Goal: Information Seeking & Learning: Learn about a topic

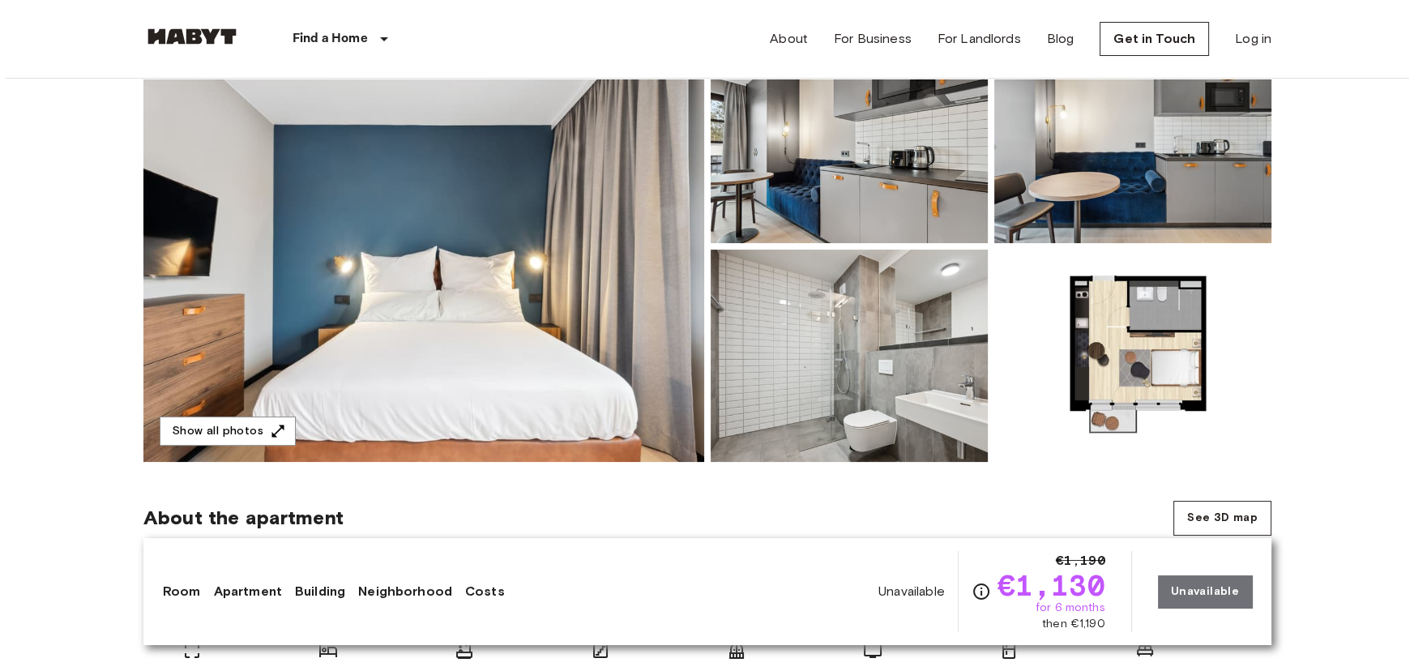
scroll to position [220, 0]
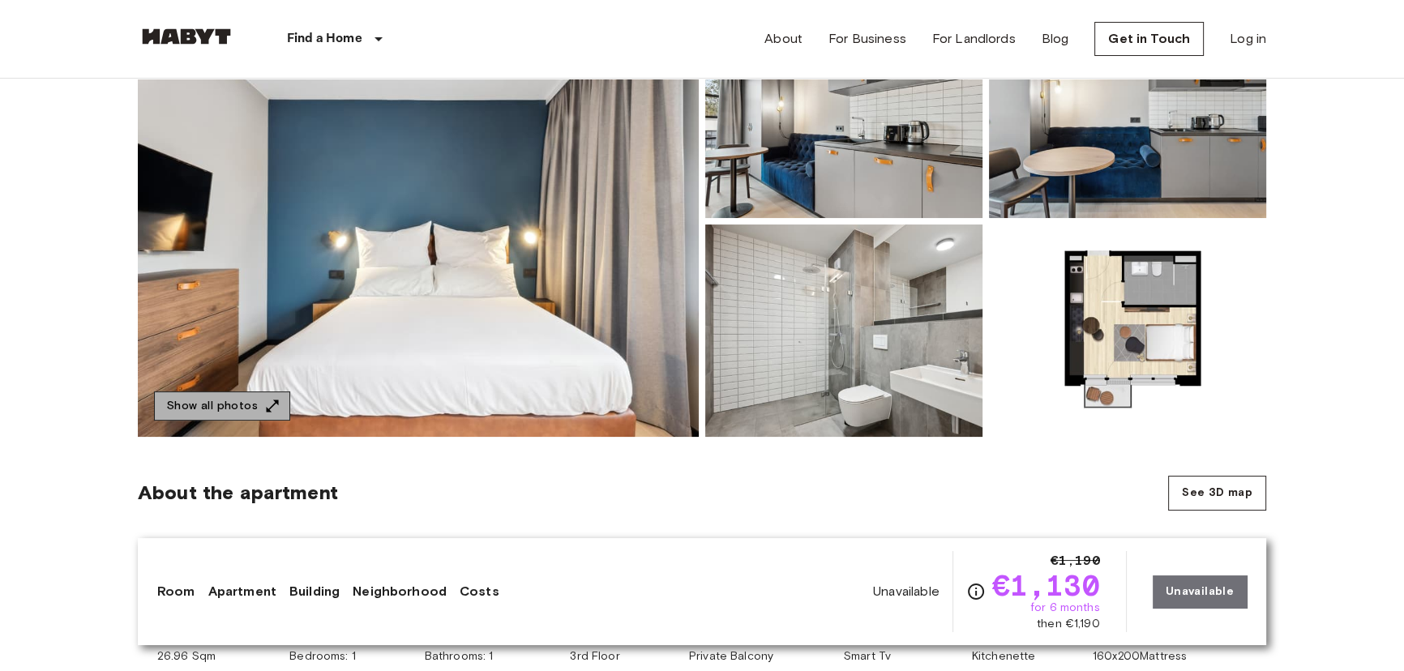
click at [245, 411] on button "Show all photos" at bounding box center [222, 406] width 136 height 30
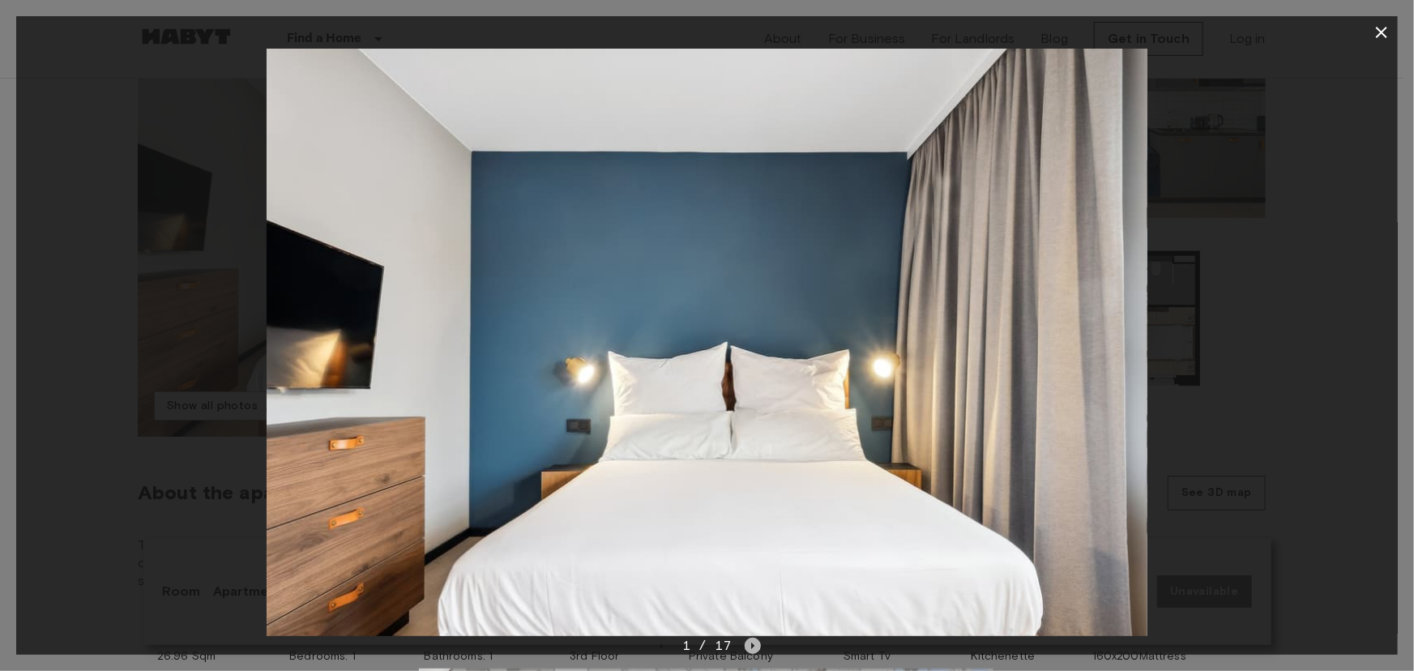
click at [753, 647] on icon "Next image" at bounding box center [752, 646] width 3 height 6
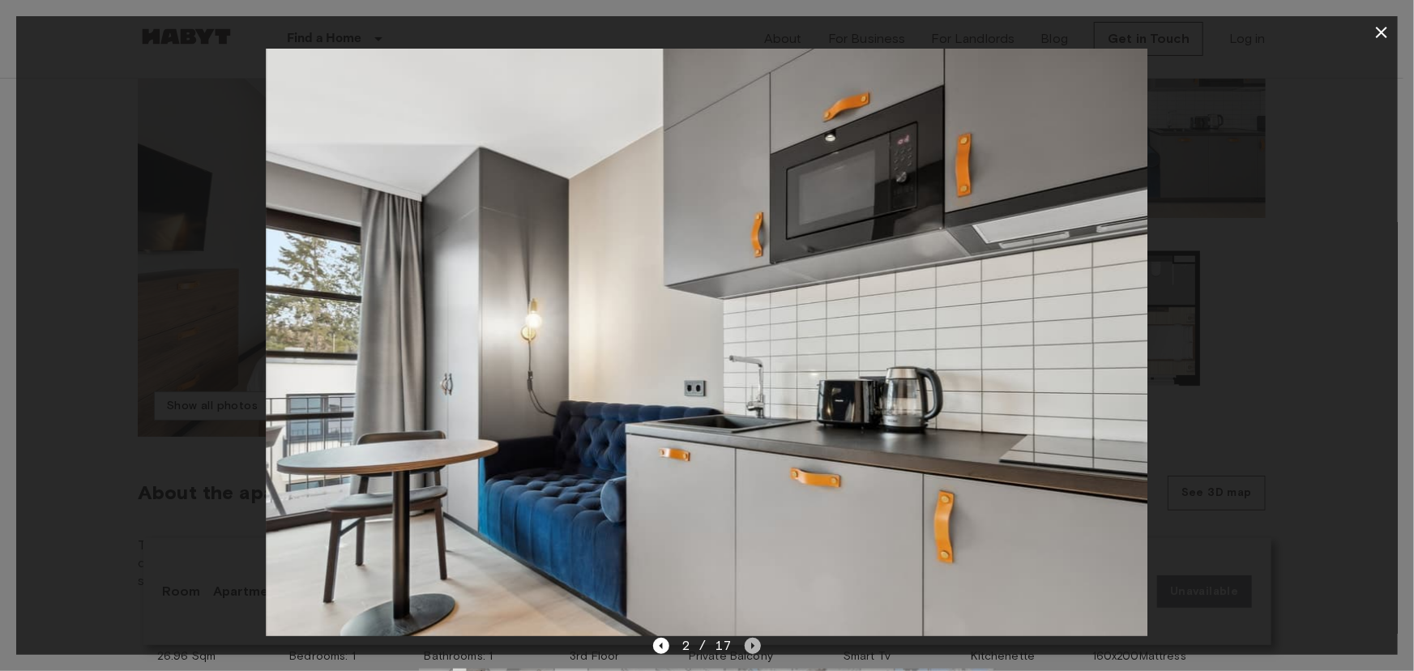
click at [753, 647] on icon "Next image" at bounding box center [752, 646] width 3 height 6
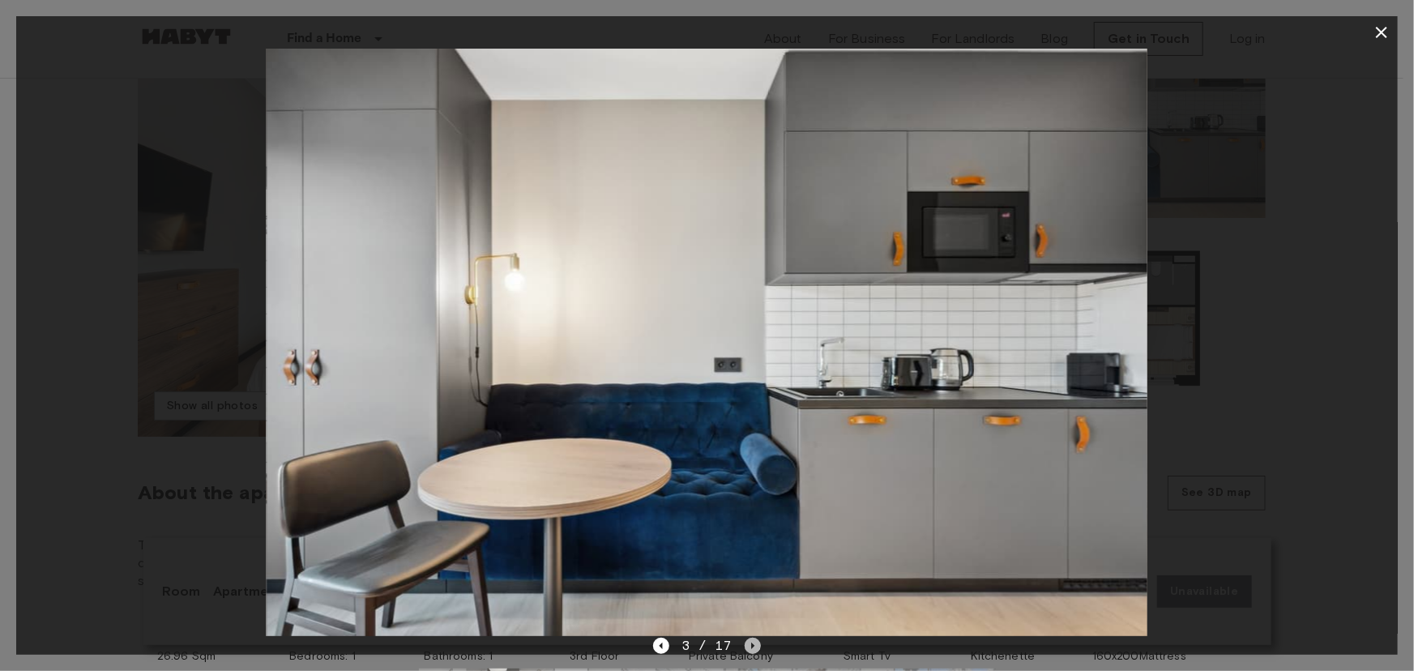
click at [753, 647] on icon "Next image" at bounding box center [752, 646] width 3 height 6
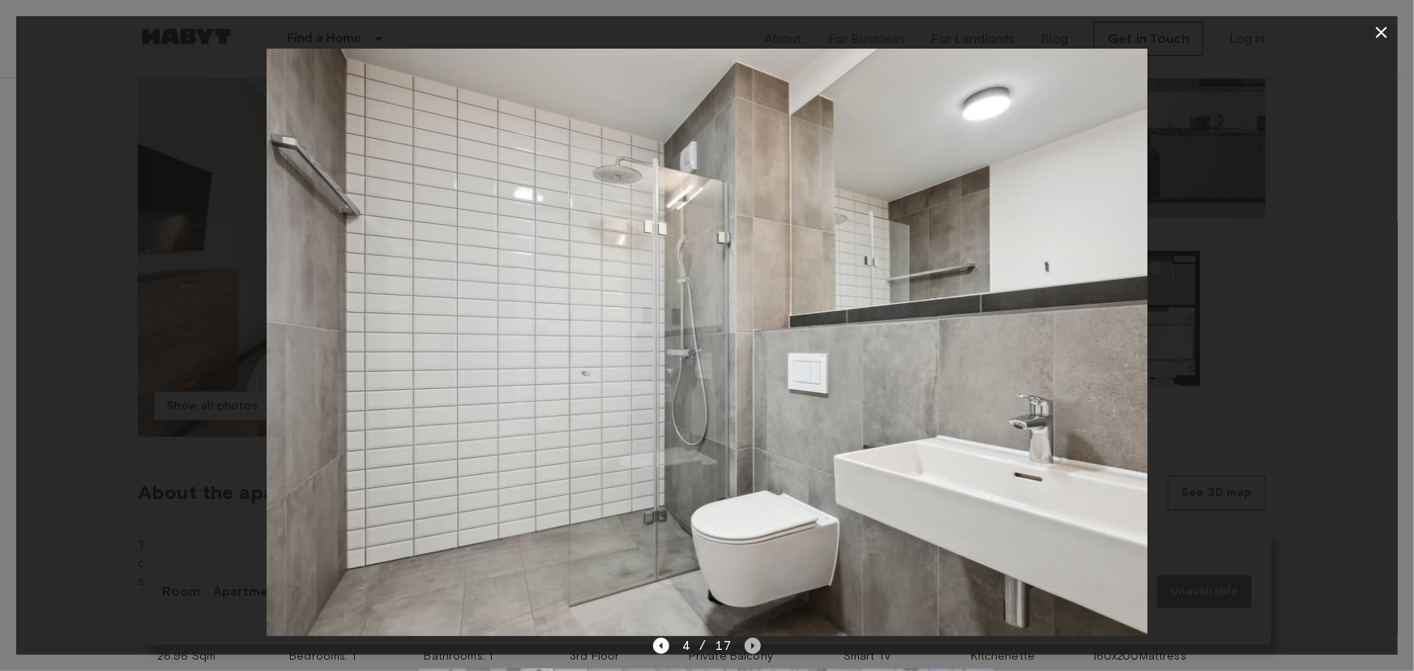
click at [753, 647] on icon "Next image" at bounding box center [752, 646] width 3 height 6
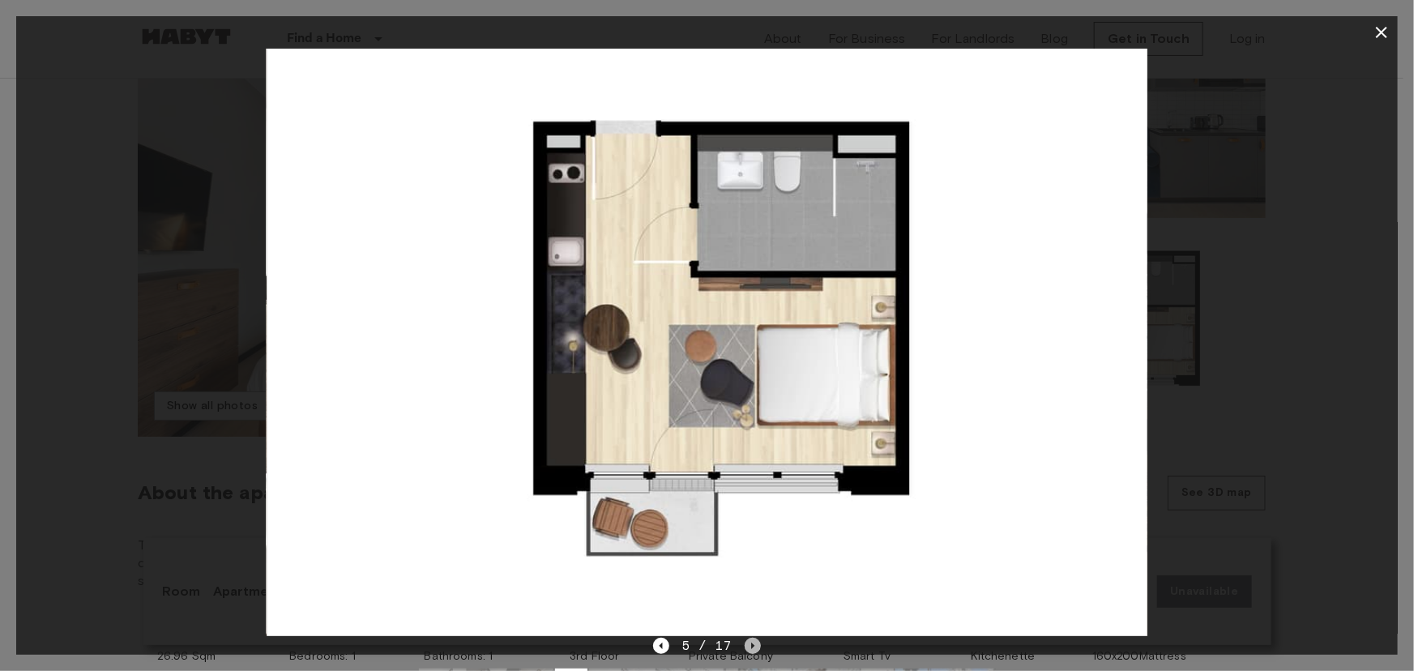
click at [750, 643] on icon "Next image" at bounding box center [753, 646] width 16 height 16
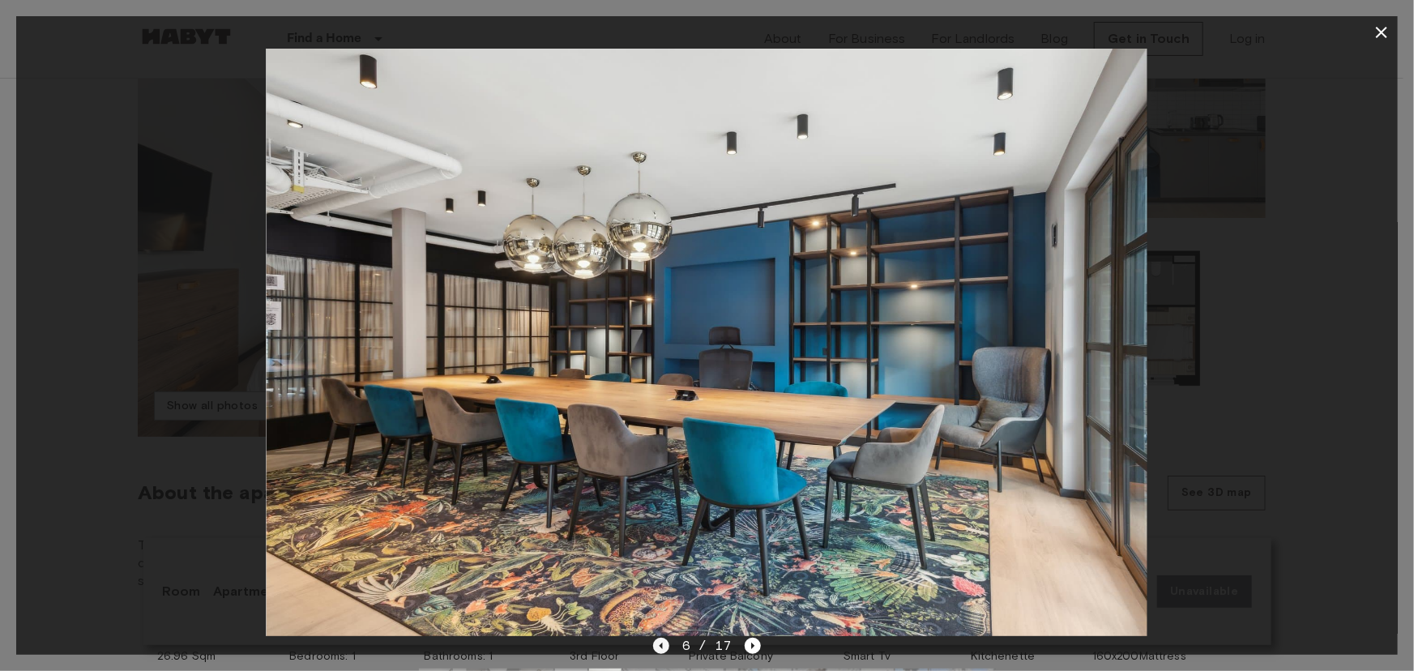
click at [664, 646] on icon "Previous image" at bounding box center [661, 646] width 16 height 16
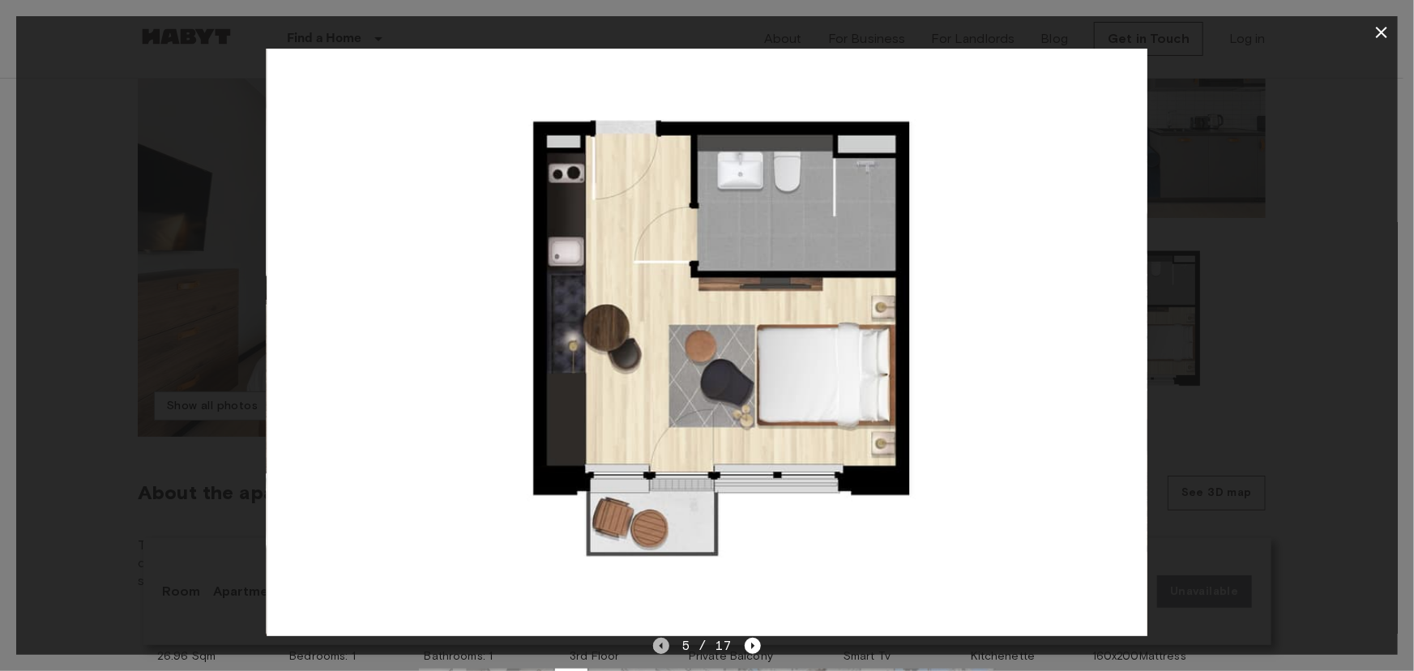
click at [664, 647] on icon "Previous image" at bounding box center [661, 646] width 16 height 16
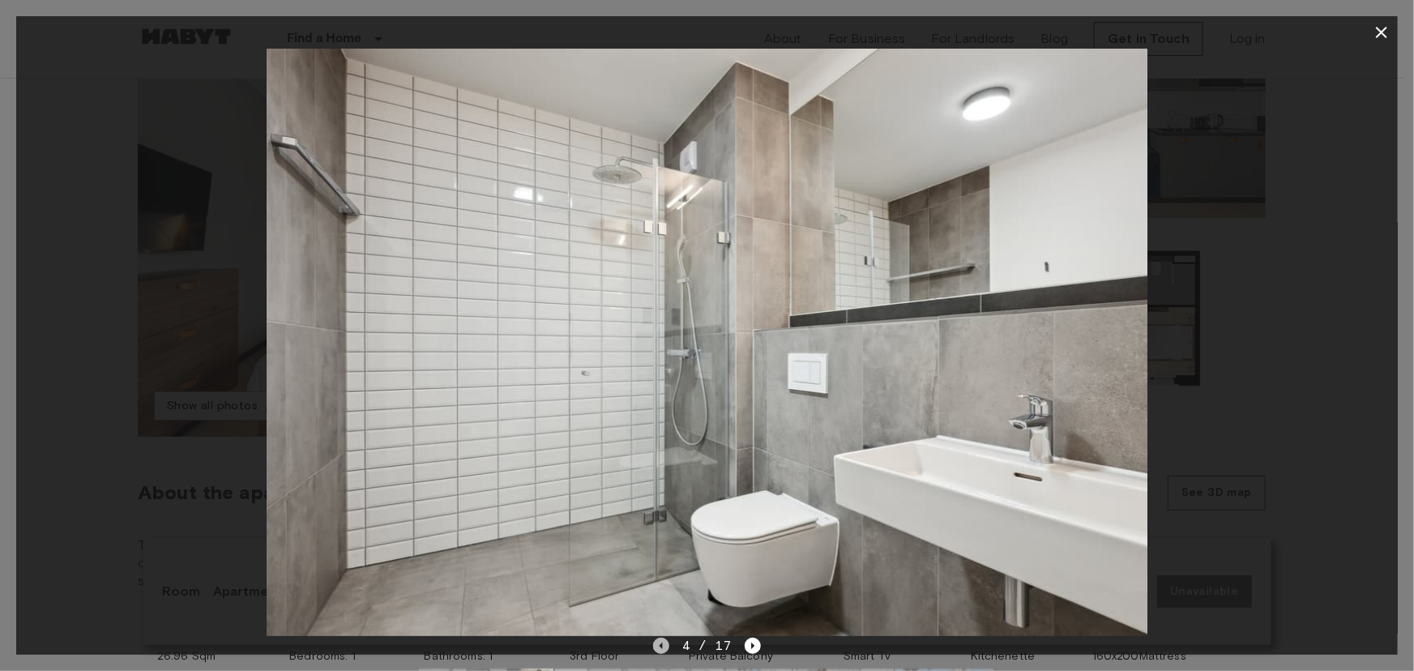
click at [664, 647] on icon "Previous image" at bounding box center [661, 646] width 16 height 16
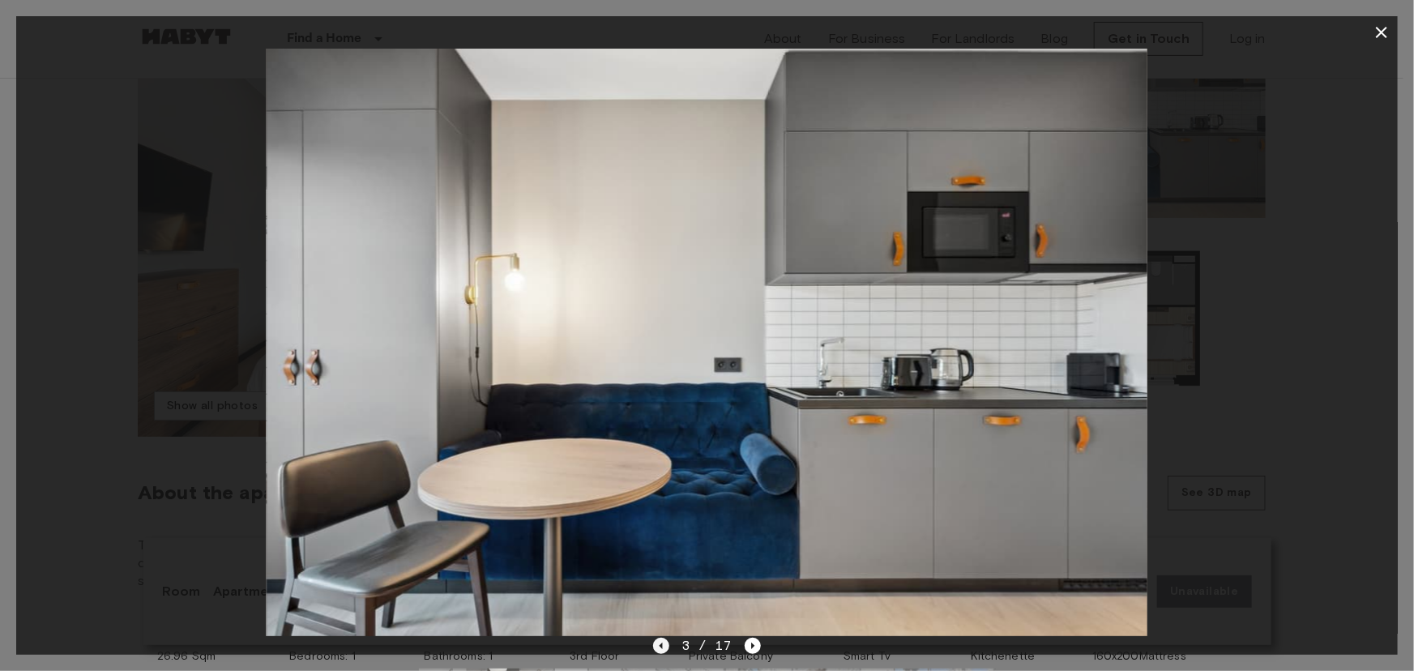
click at [658, 643] on icon "Previous image" at bounding box center [661, 646] width 16 height 16
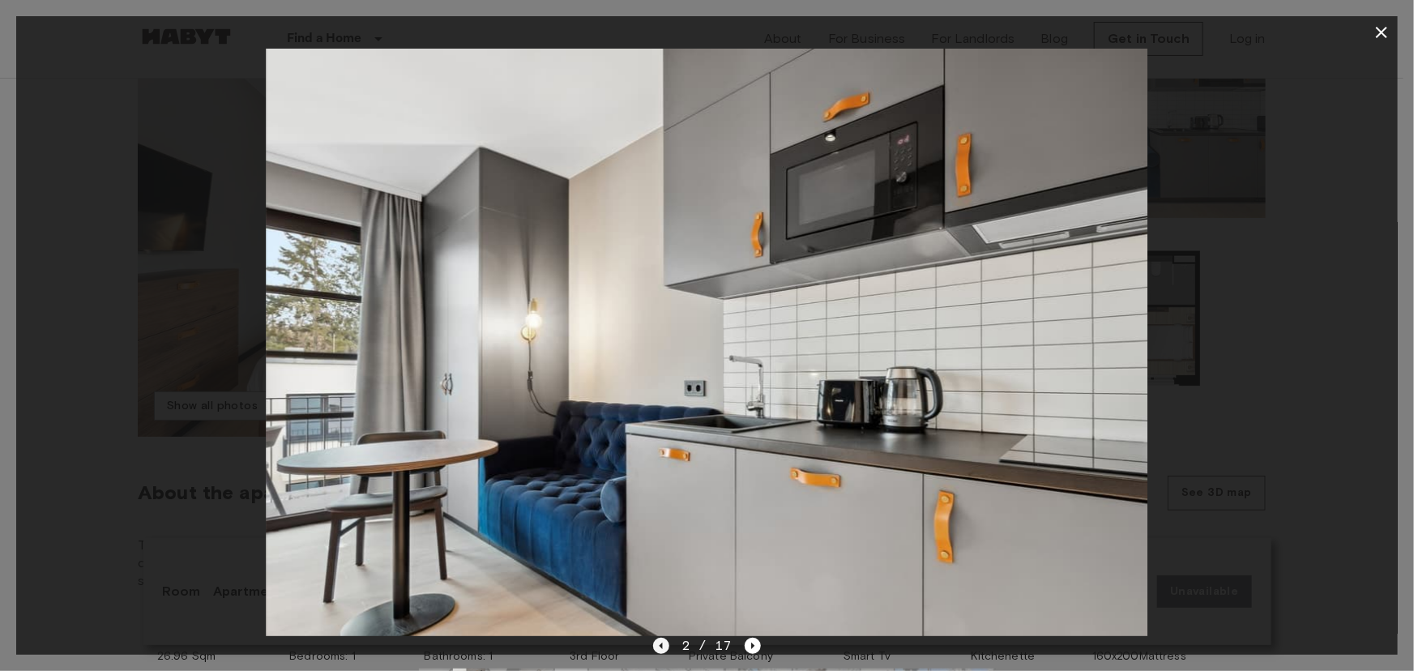
click at [658, 643] on icon "Previous image" at bounding box center [661, 646] width 16 height 16
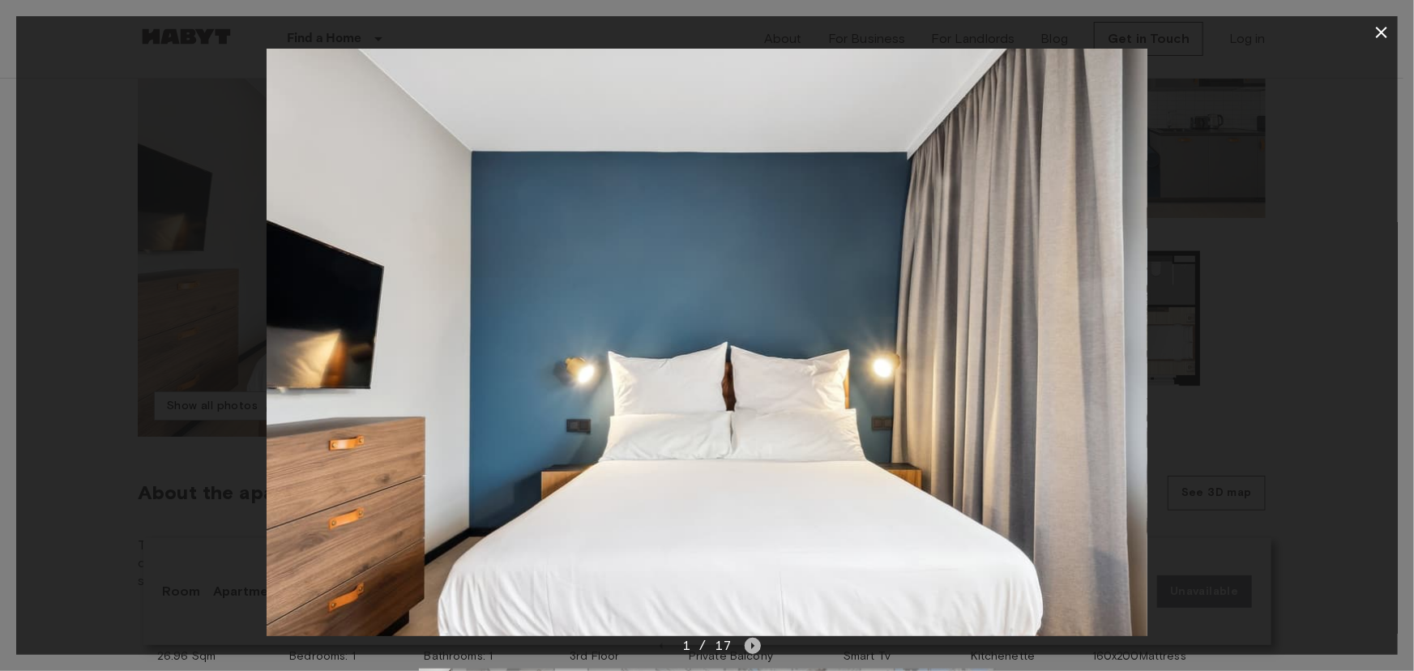
click at [753, 646] on icon "Next image" at bounding box center [752, 646] width 3 height 6
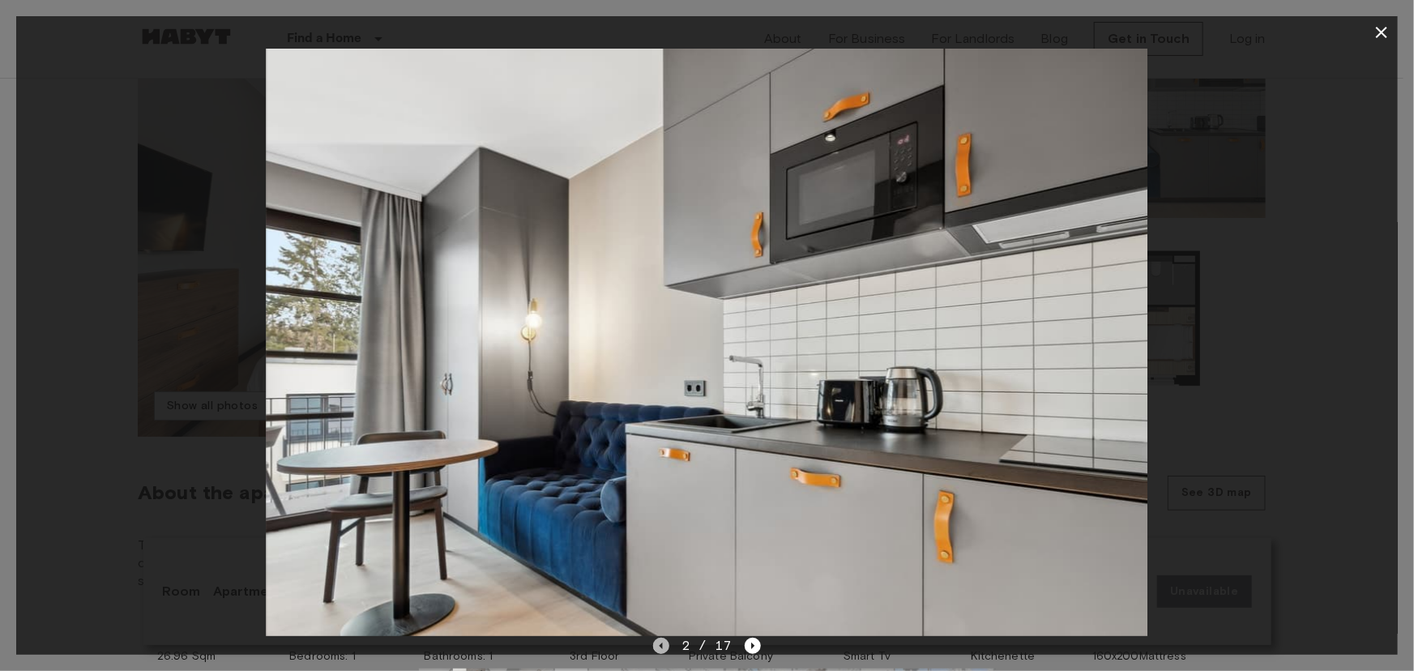
click at [658, 646] on icon "Previous image" at bounding box center [661, 646] width 16 height 16
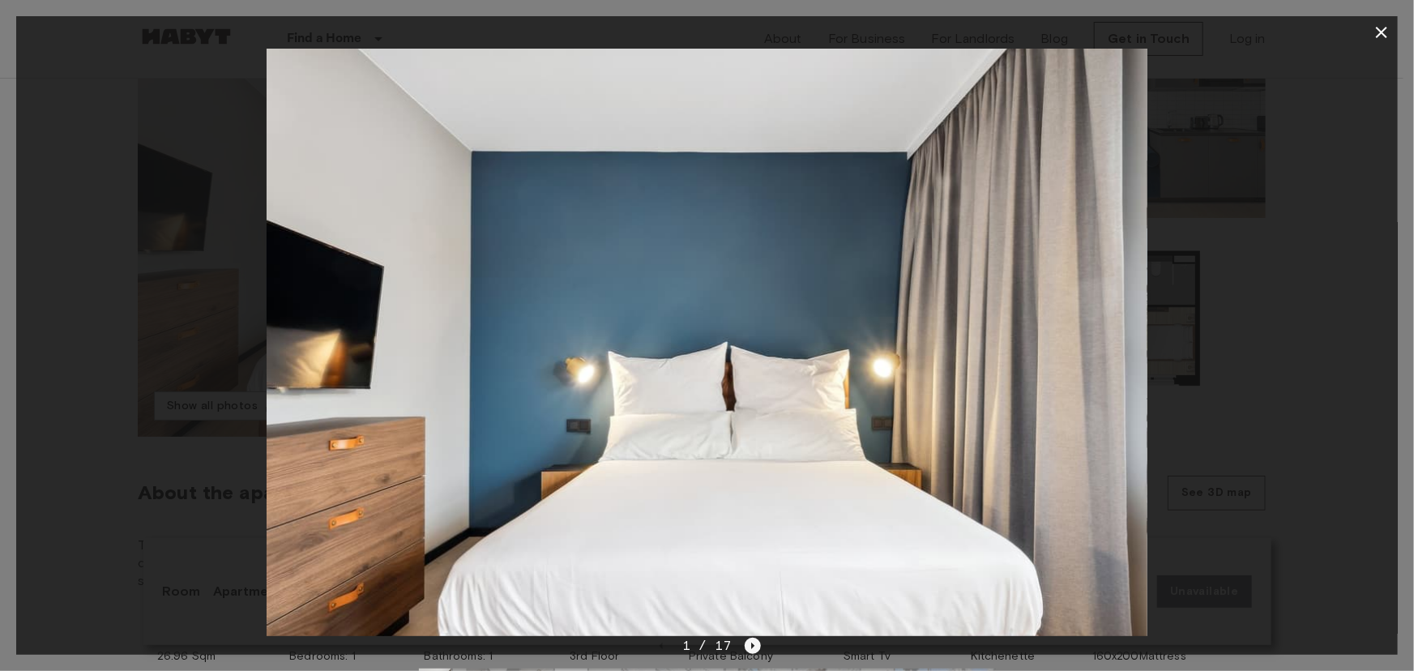
click at [752, 649] on icon "Next image" at bounding box center [753, 646] width 16 height 16
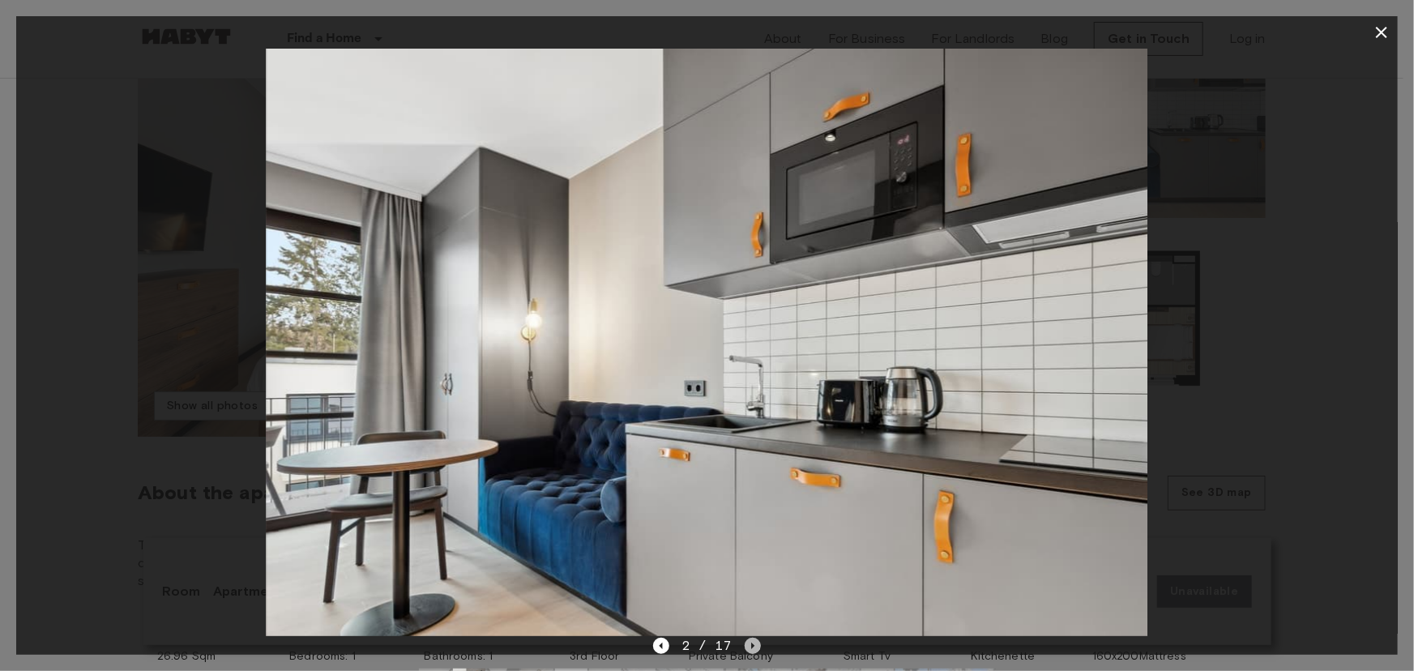
click at [752, 649] on icon "Next image" at bounding box center [753, 646] width 16 height 16
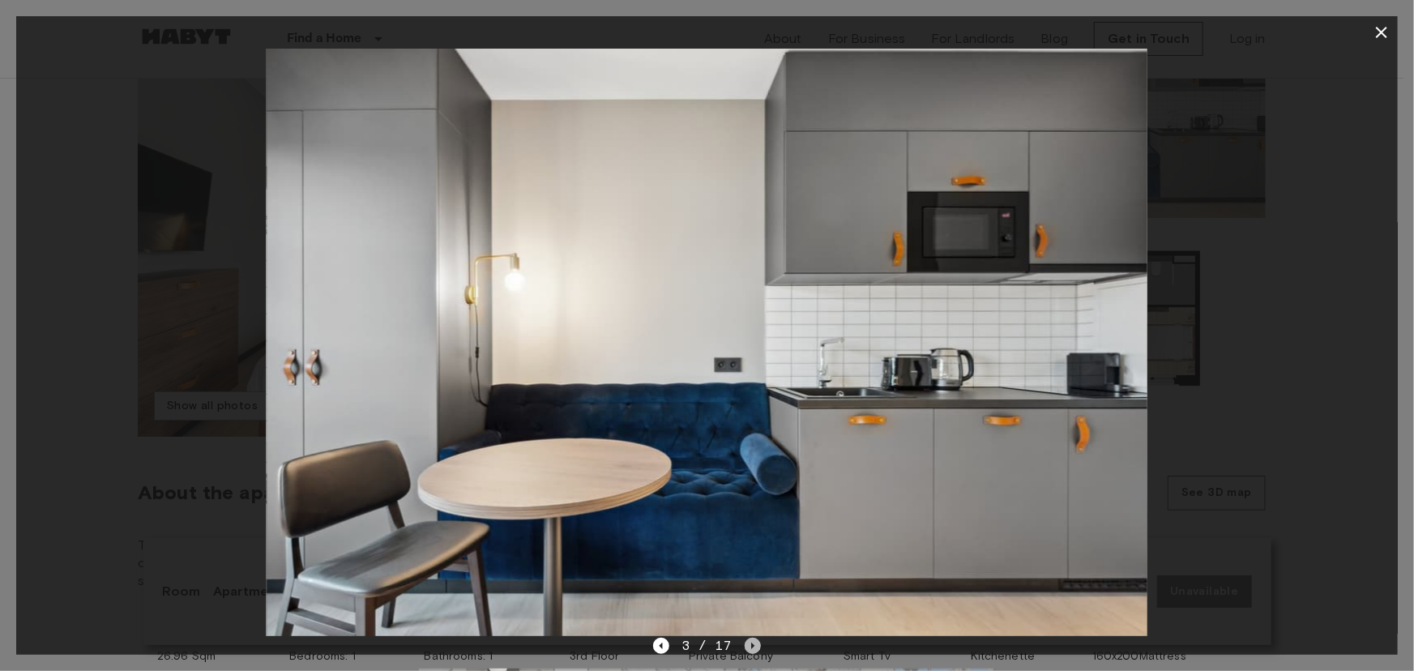
click at [752, 649] on icon "Next image" at bounding box center [753, 646] width 16 height 16
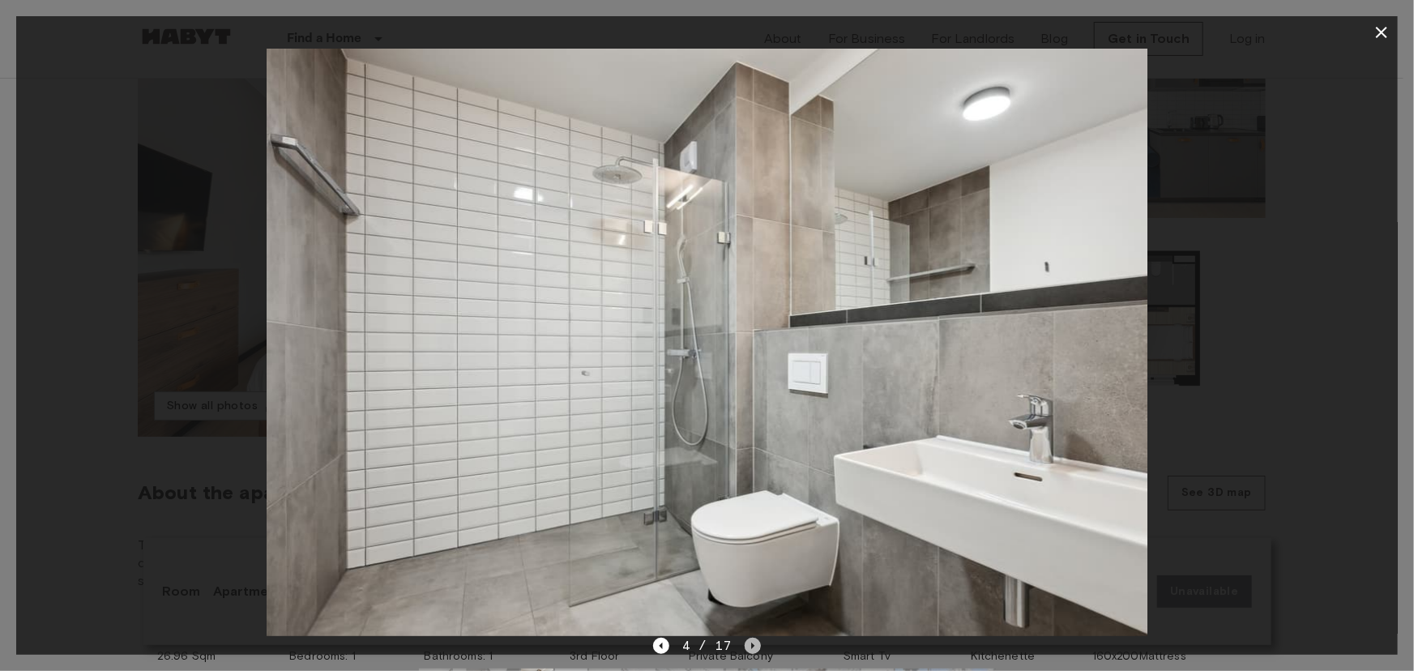
click at [752, 649] on icon "Next image" at bounding box center [753, 646] width 16 height 16
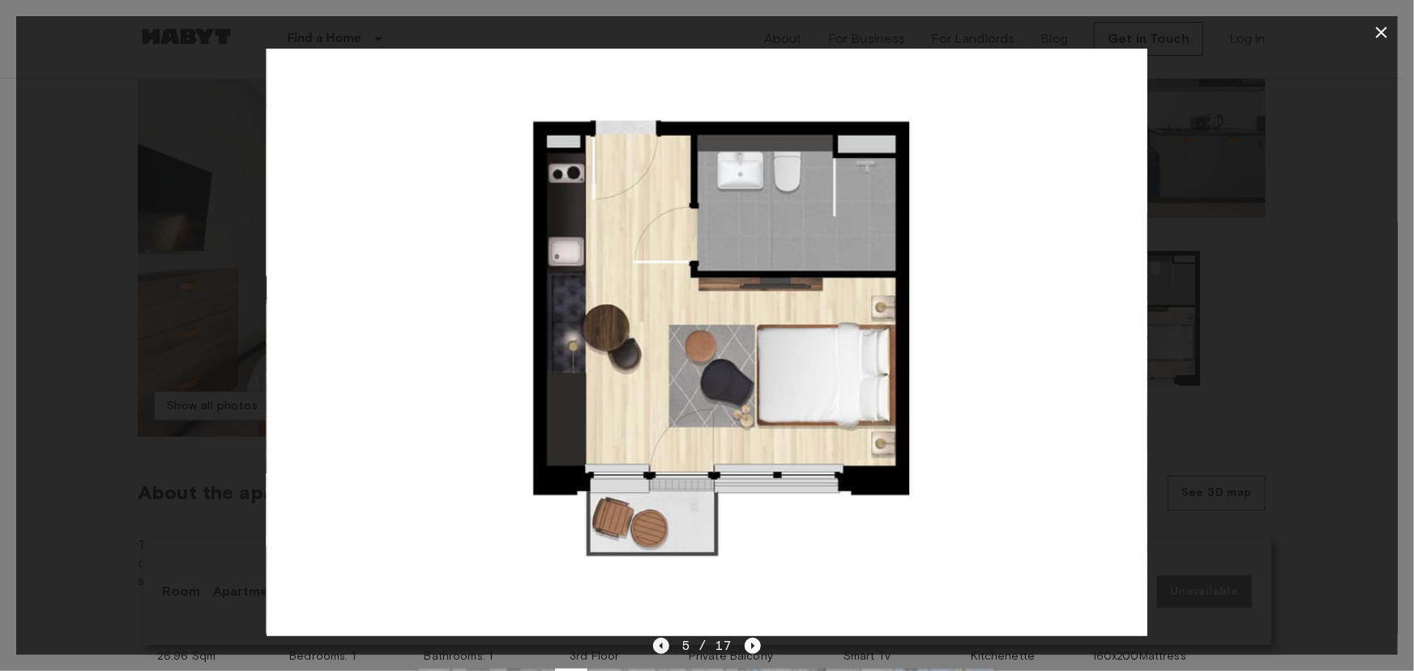
click at [662, 645] on icon "Previous image" at bounding box center [661, 646] width 3 height 6
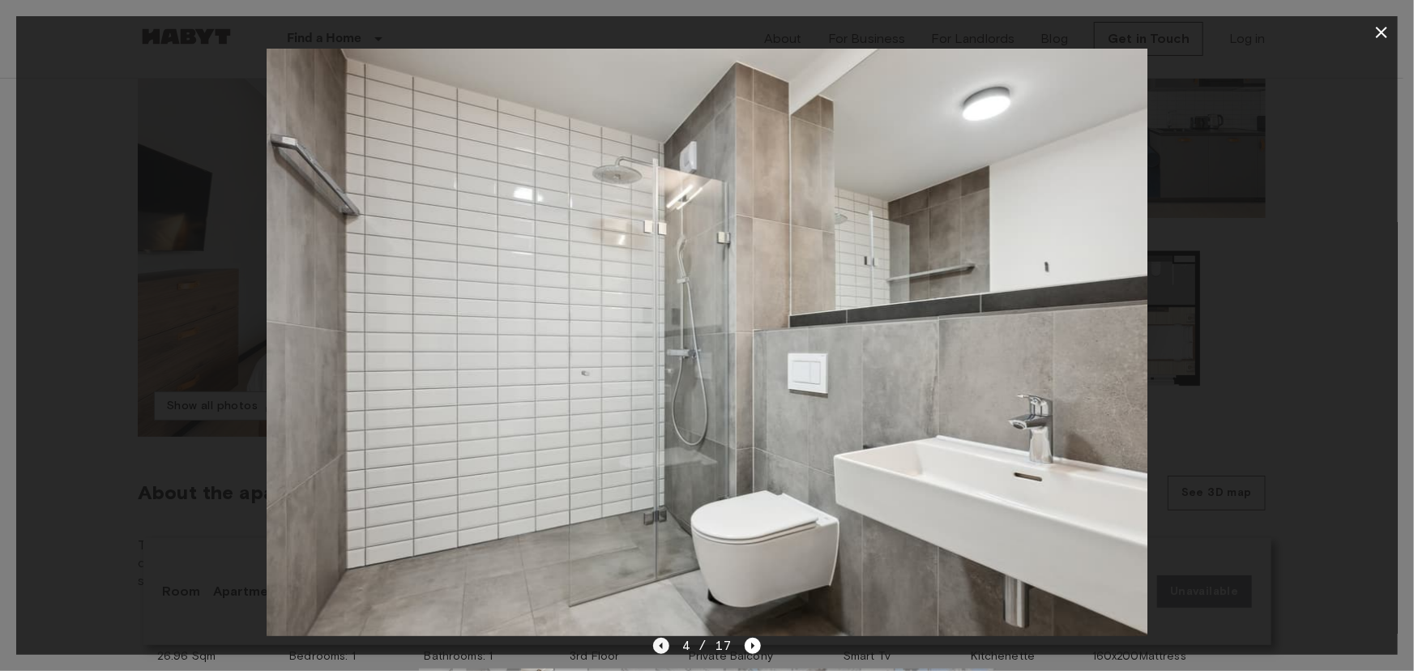
click at [662, 645] on icon "Previous image" at bounding box center [661, 646] width 3 height 6
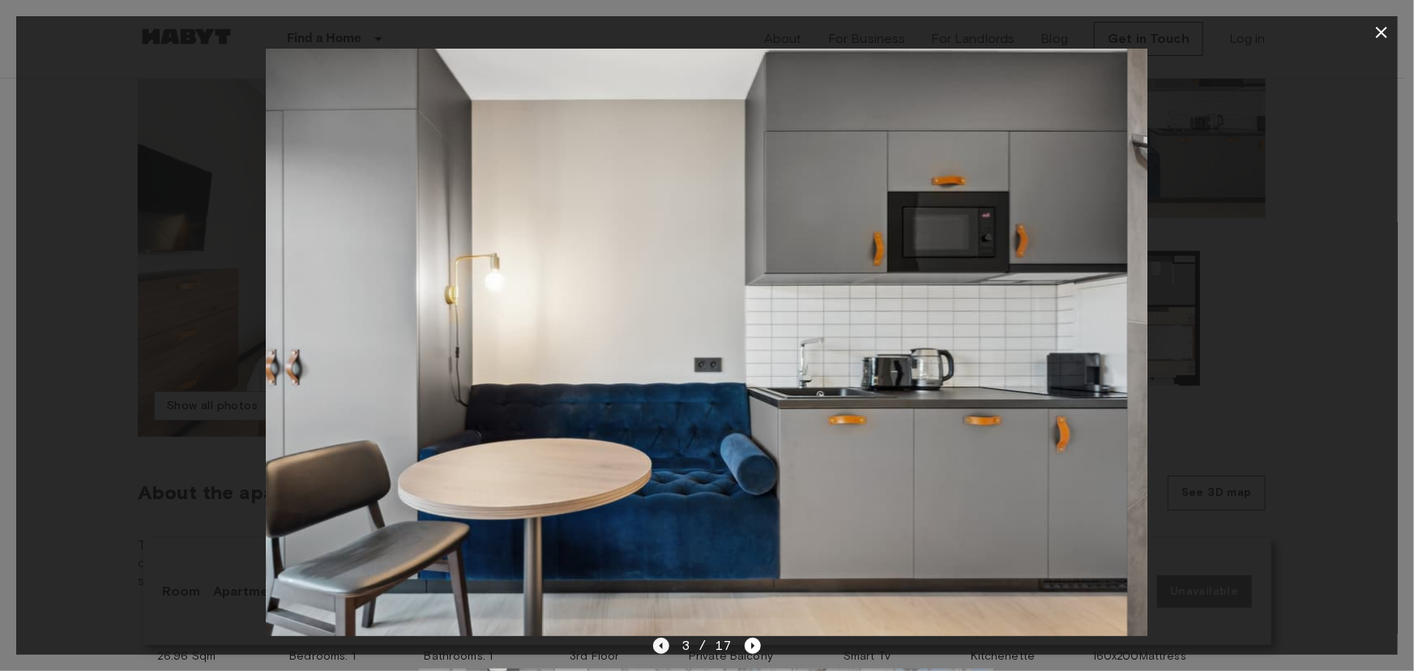
click at [662, 645] on icon "Previous image" at bounding box center [661, 646] width 3 height 6
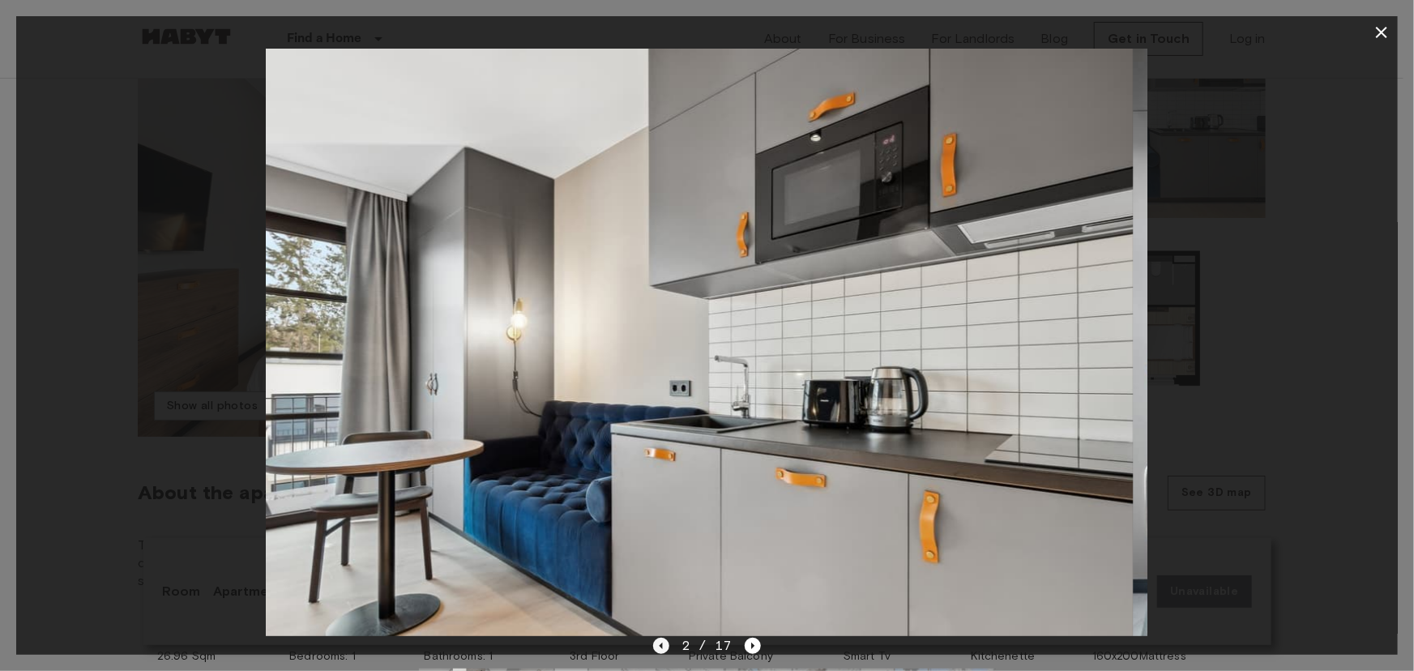
click at [662, 645] on icon "Previous image" at bounding box center [661, 646] width 3 height 6
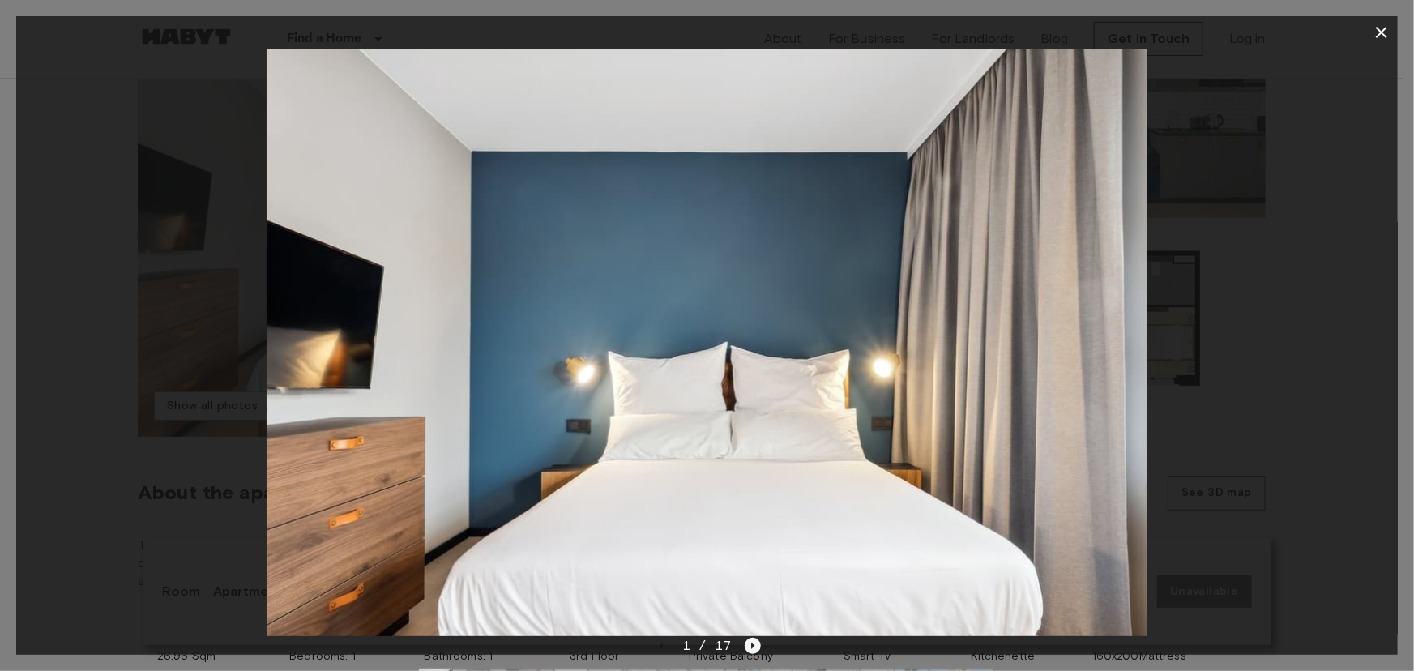
click at [747, 641] on icon "Next image" at bounding box center [753, 646] width 16 height 16
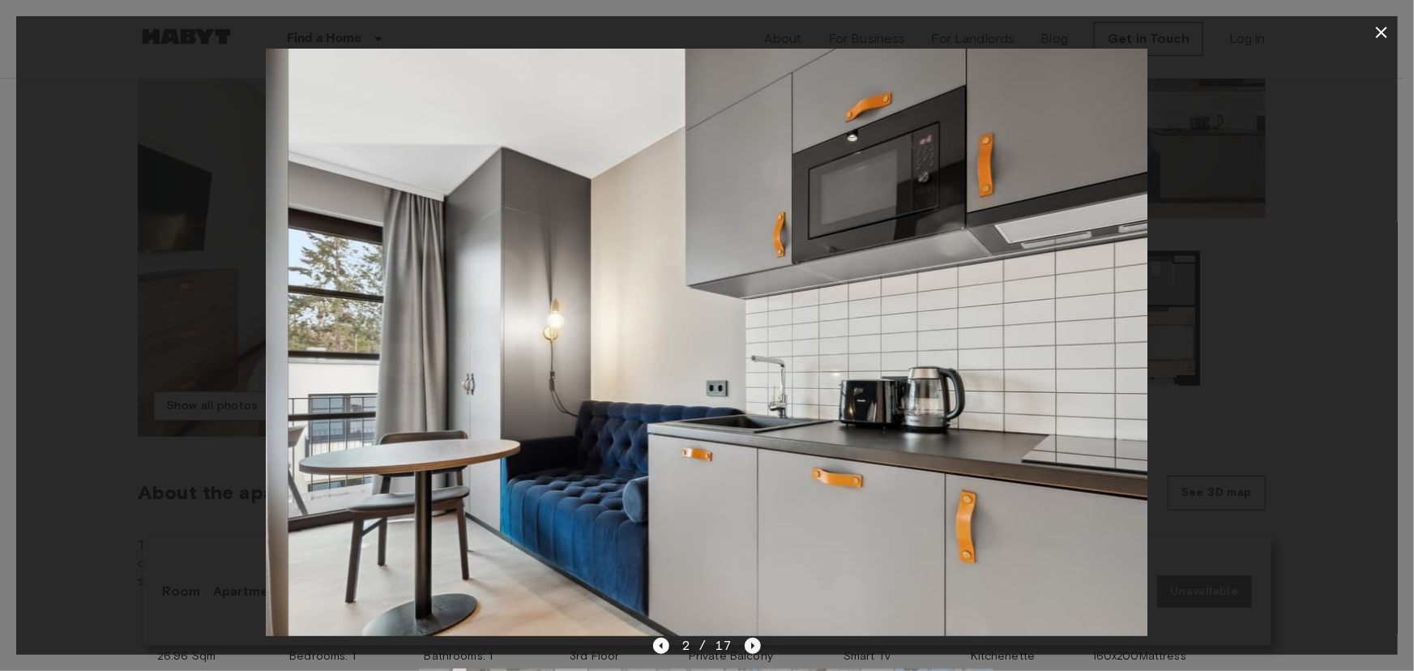
click at [747, 641] on icon "Next image" at bounding box center [753, 646] width 16 height 16
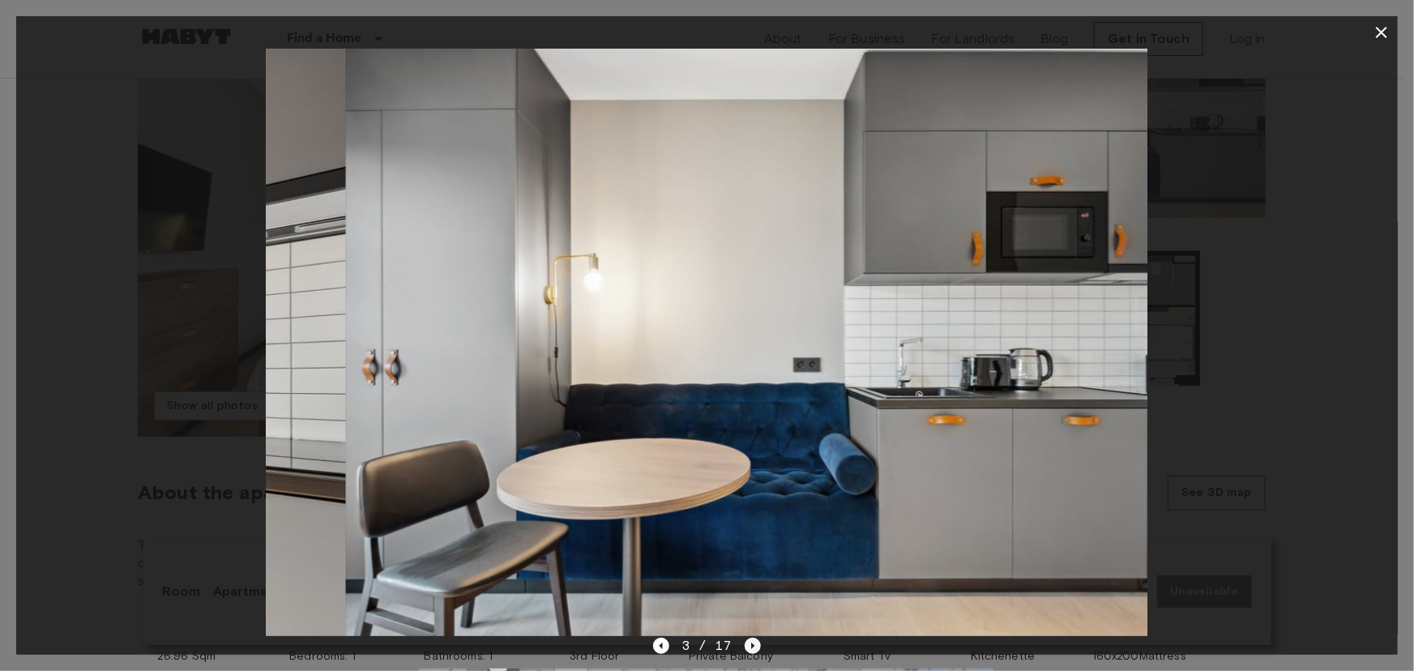
click at [747, 641] on icon "Next image" at bounding box center [753, 646] width 16 height 16
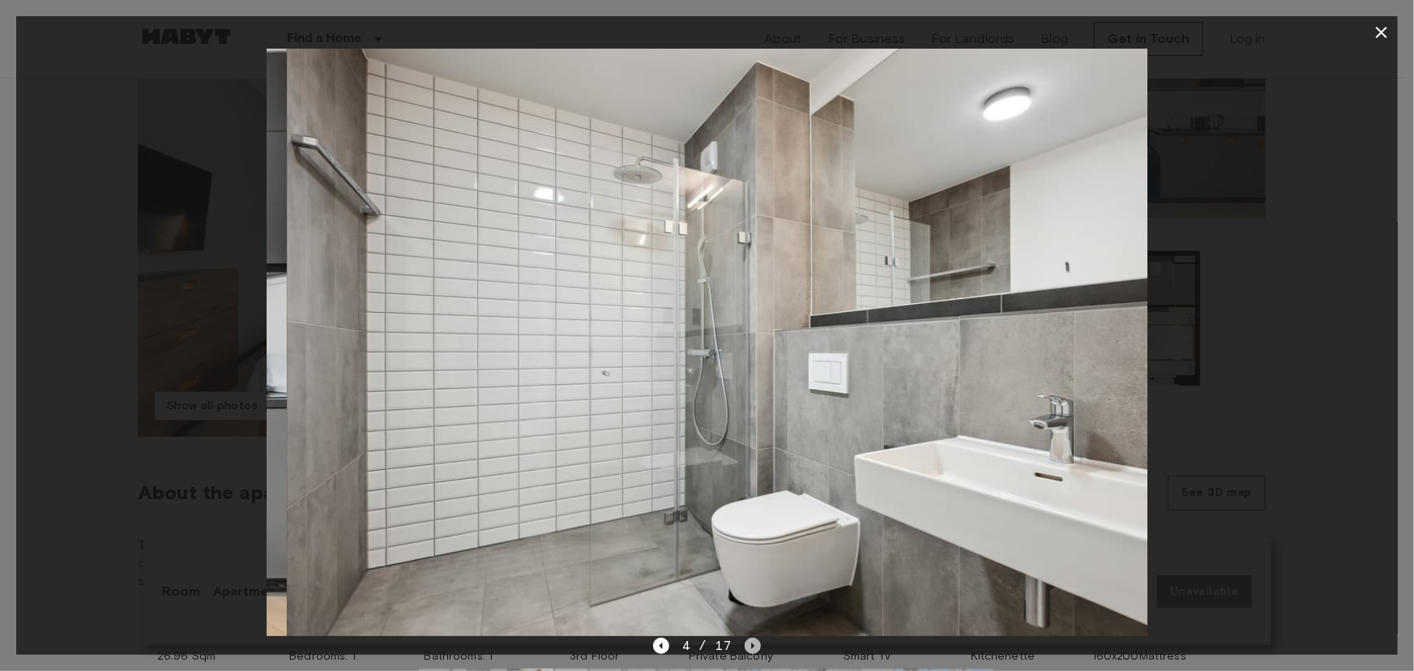
click at [748, 641] on icon "Next image" at bounding box center [753, 646] width 16 height 16
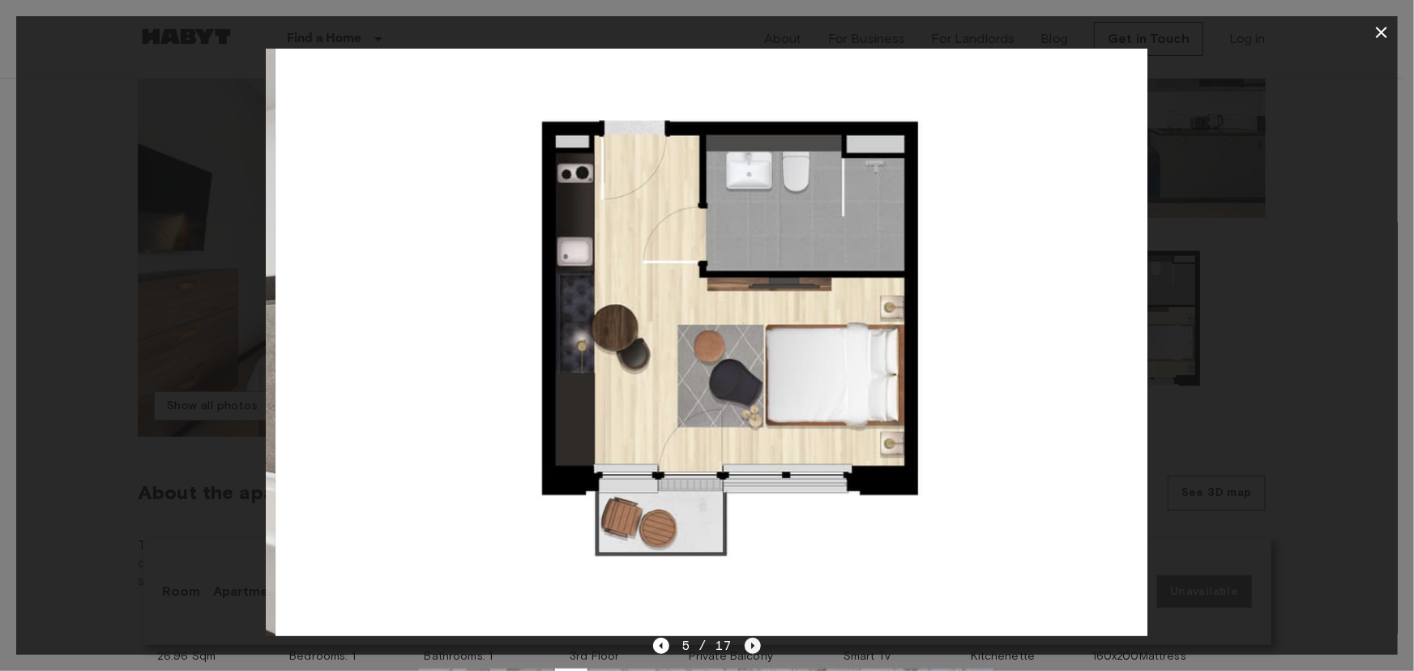
click at [748, 641] on icon "Next image" at bounding box center [753, 646] width 16 height 16
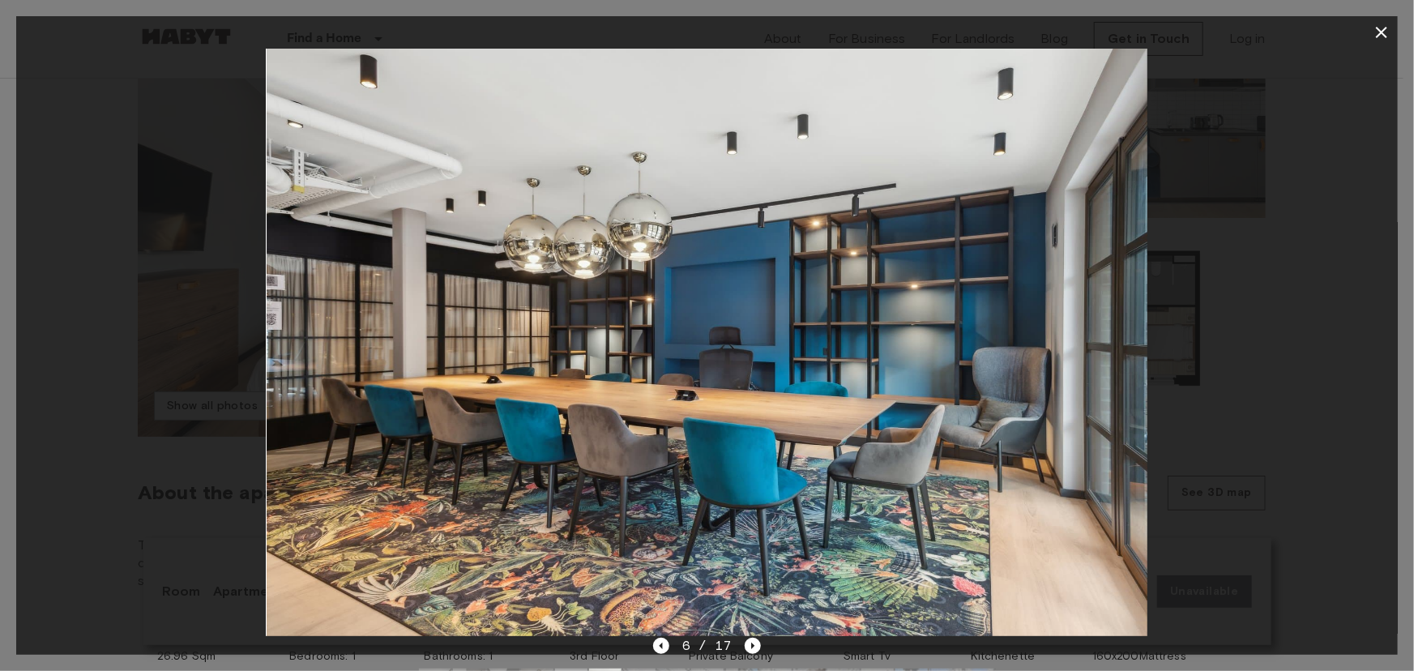
click at [652, 640] on div "6 / 17" at bounding box center [707, 675] width 1382 height 78
click at [663, 644] on icon "Previous image" at bounding box center [661, 646] width 3 height 6
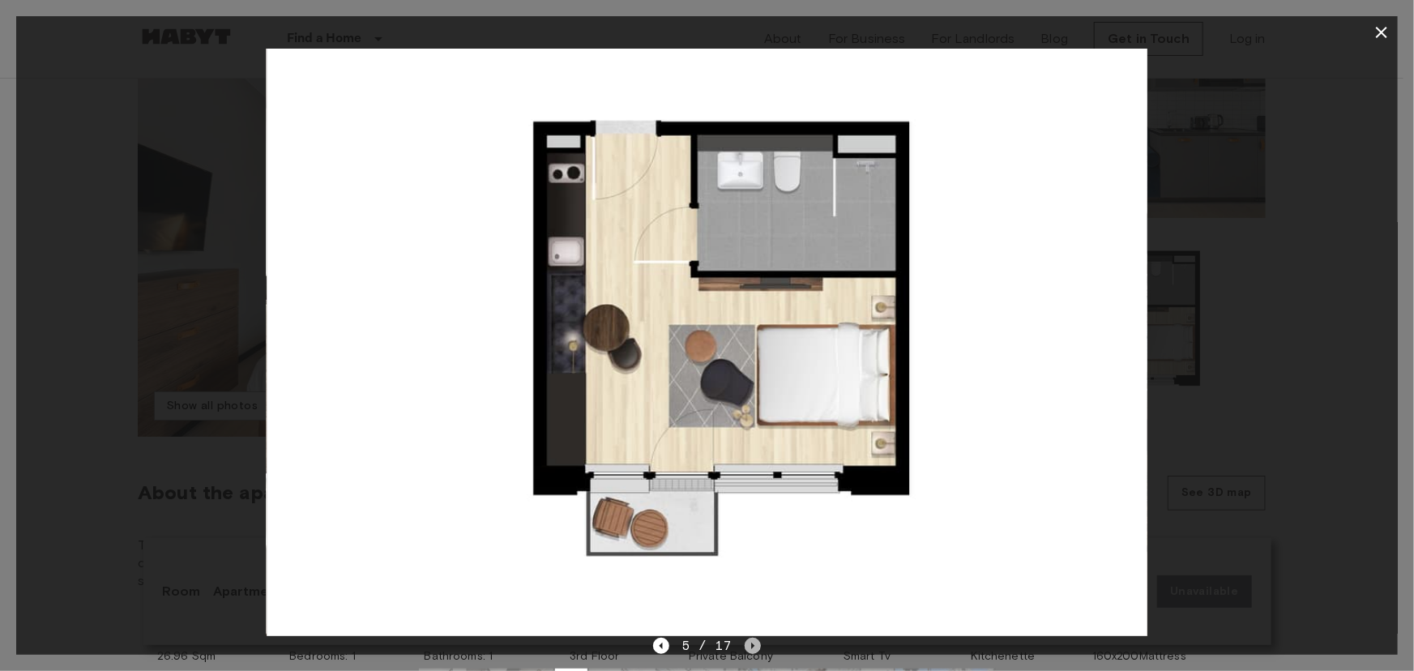
click at [753, 642] on icon "Next image" at bounding box center [753, 646] width 16 height 16
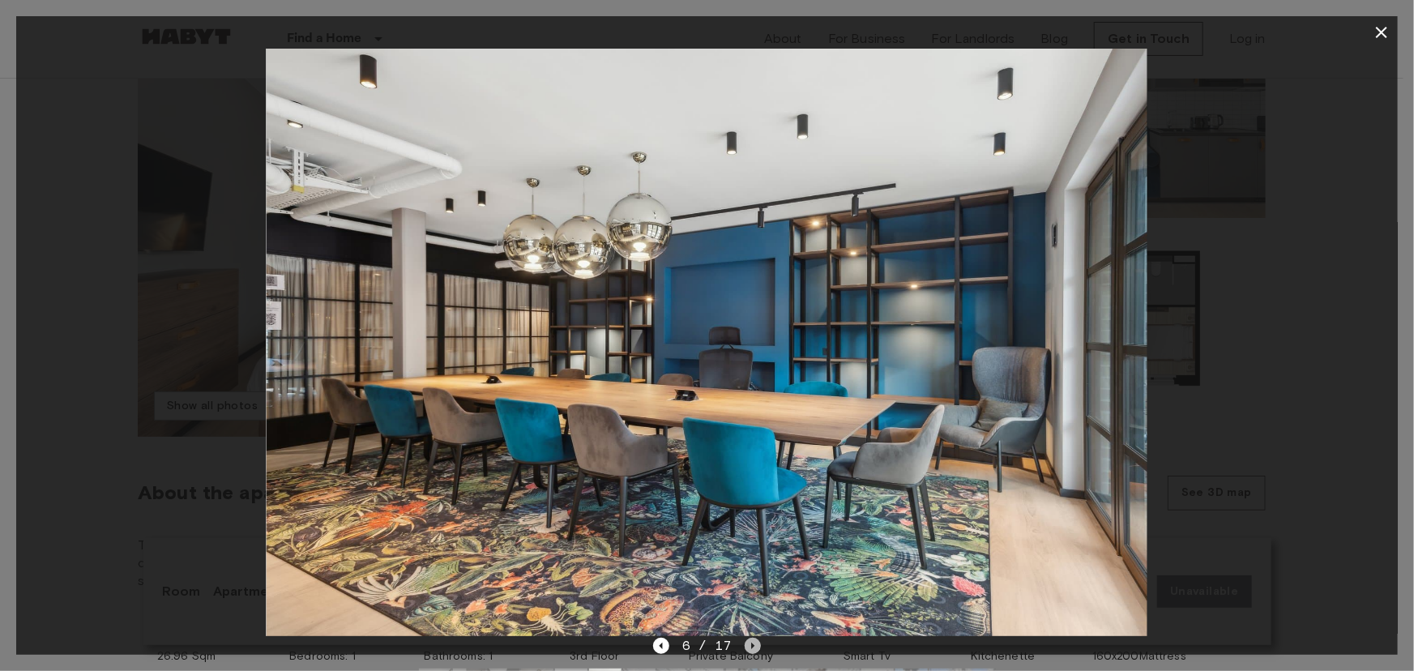
click at [753, 642] on icon "Next image" at bounding box center [753, 646] width 16 height 16
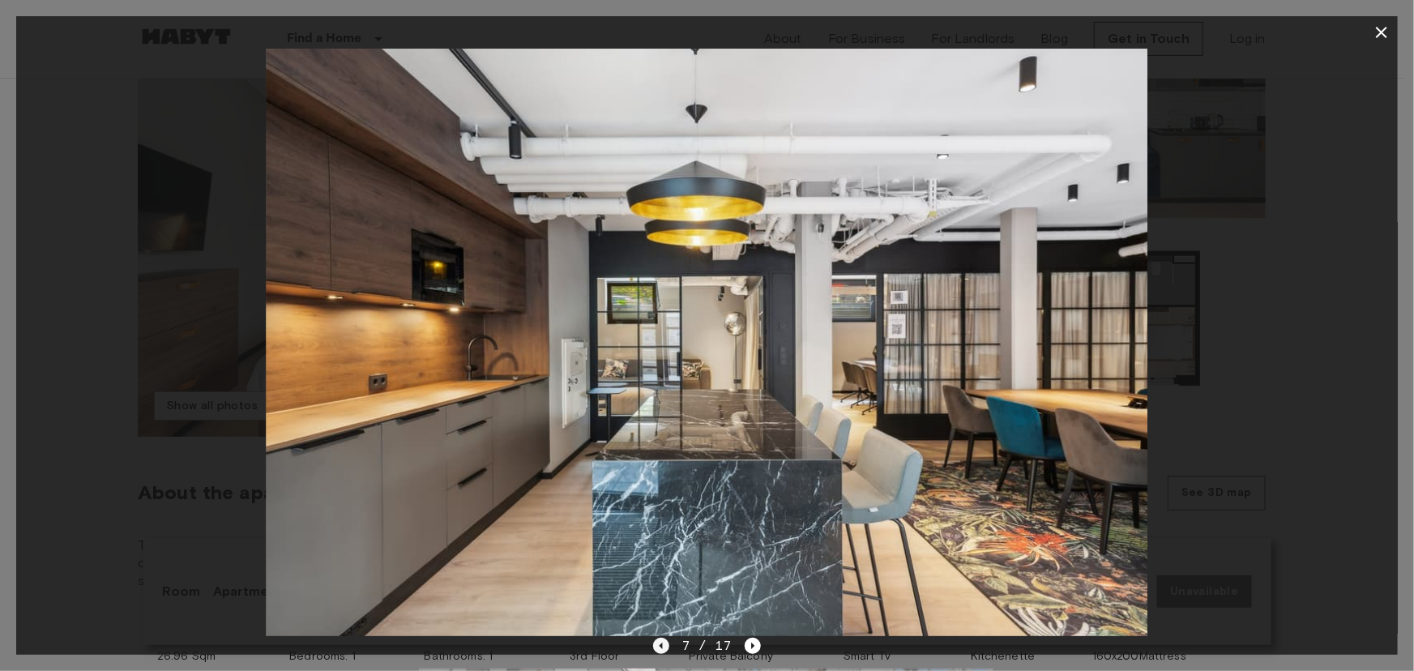
click at [664, 643] on icon "Previous image" at bounding box center [661, 646] width 16 height 16
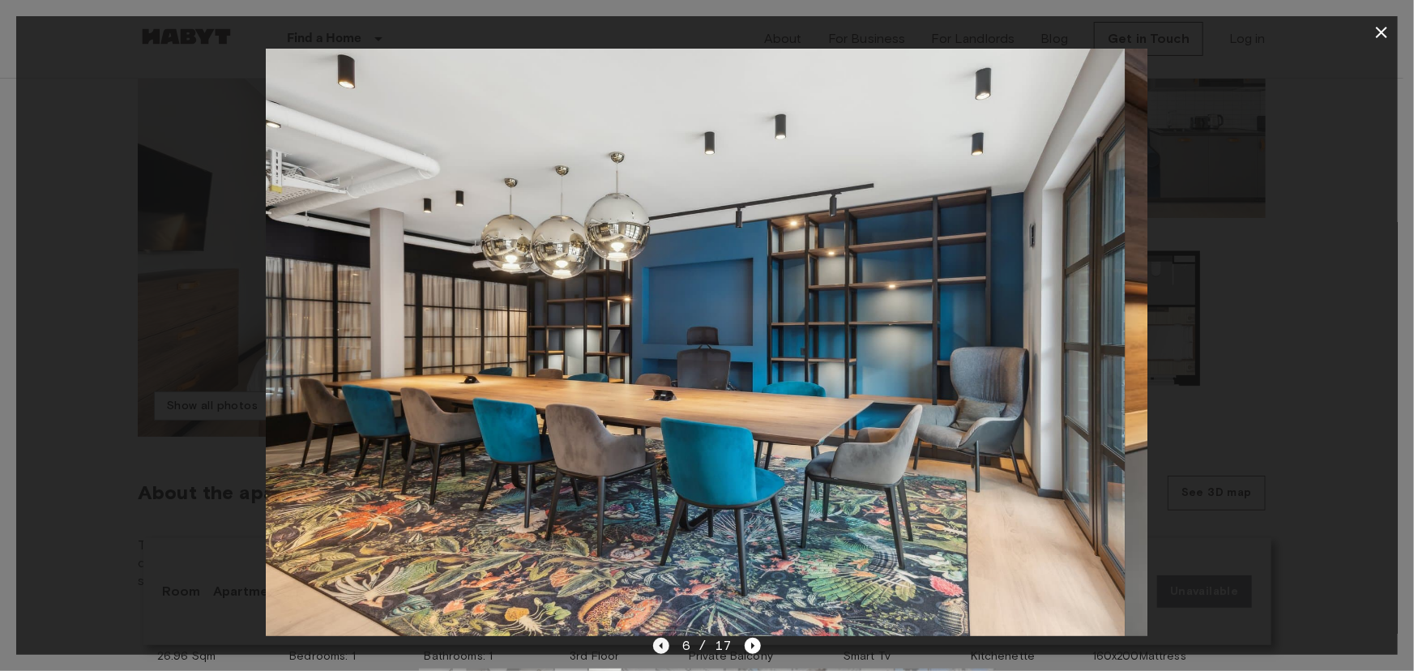
click at [664, 643] on icon "Previous image" at bounding box center [661, 646] width 16 height 16
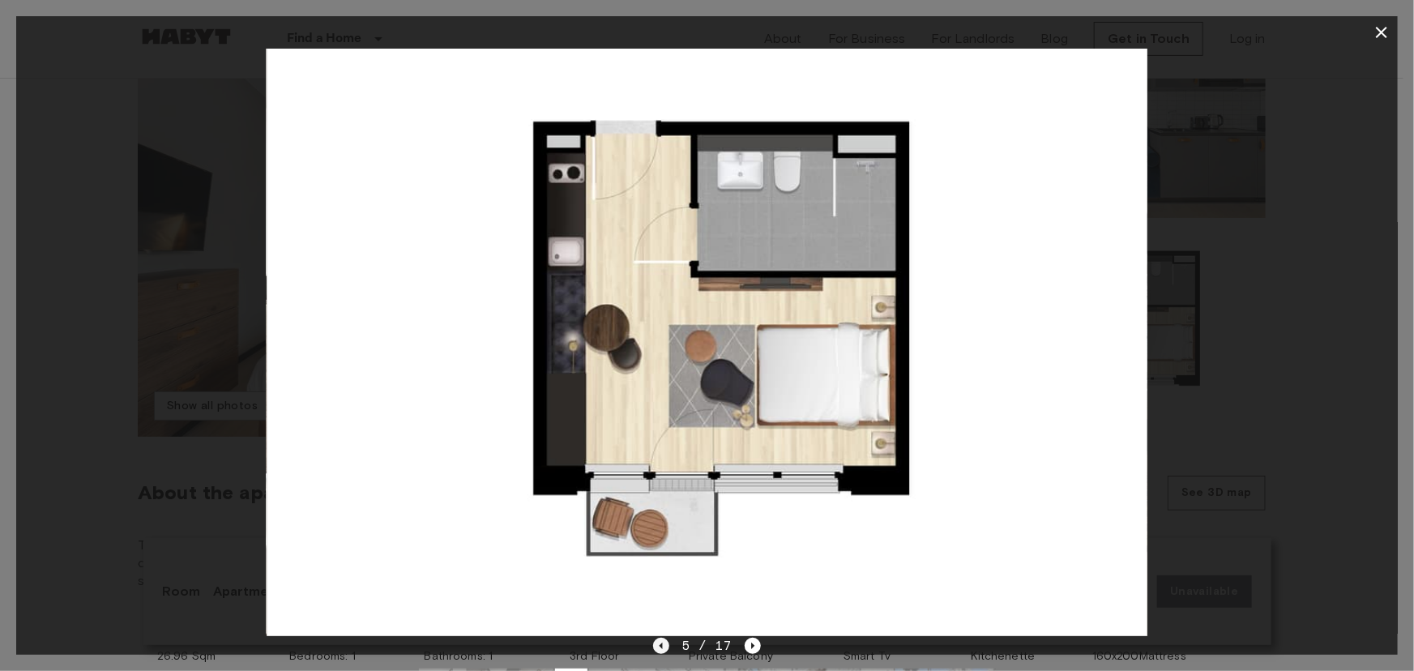
click at [659, 648] on icon "Previous image" at bounding box center [661, 646] width 16 height 16
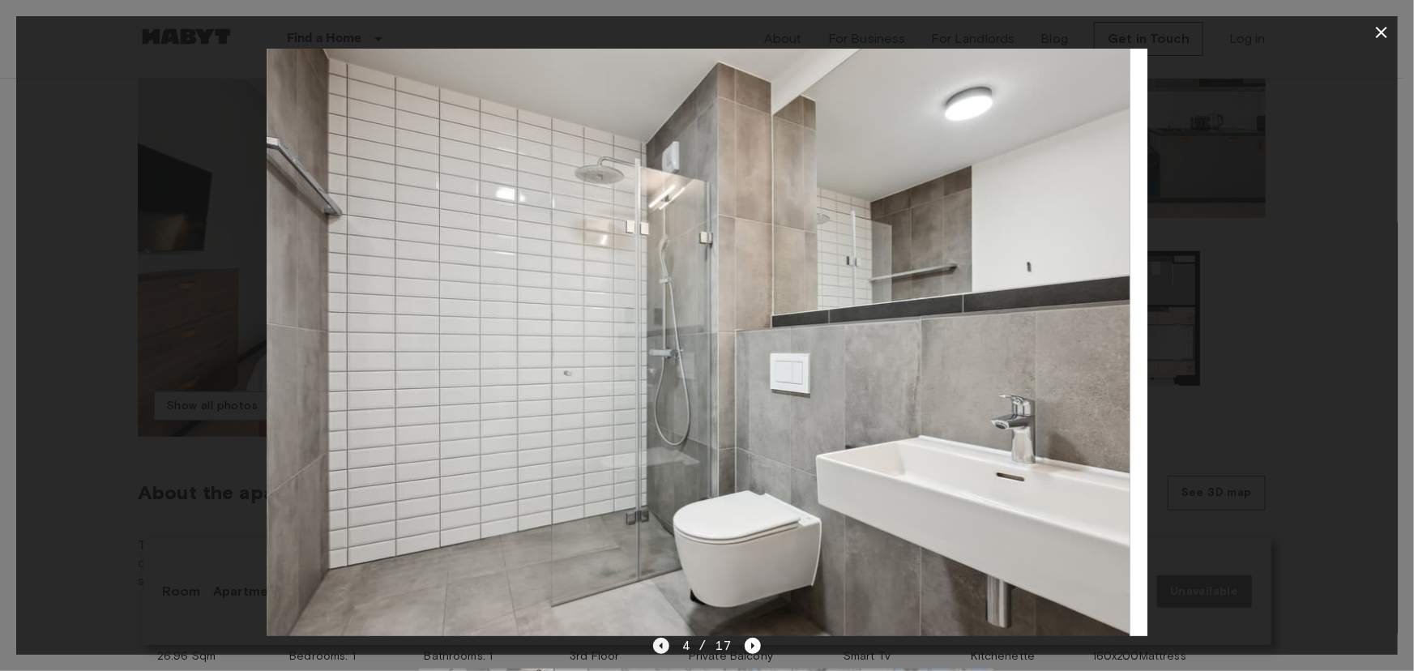
click at [659, 648] on icon "Previous image" at bounding box center [661, 646] width 16 height 16
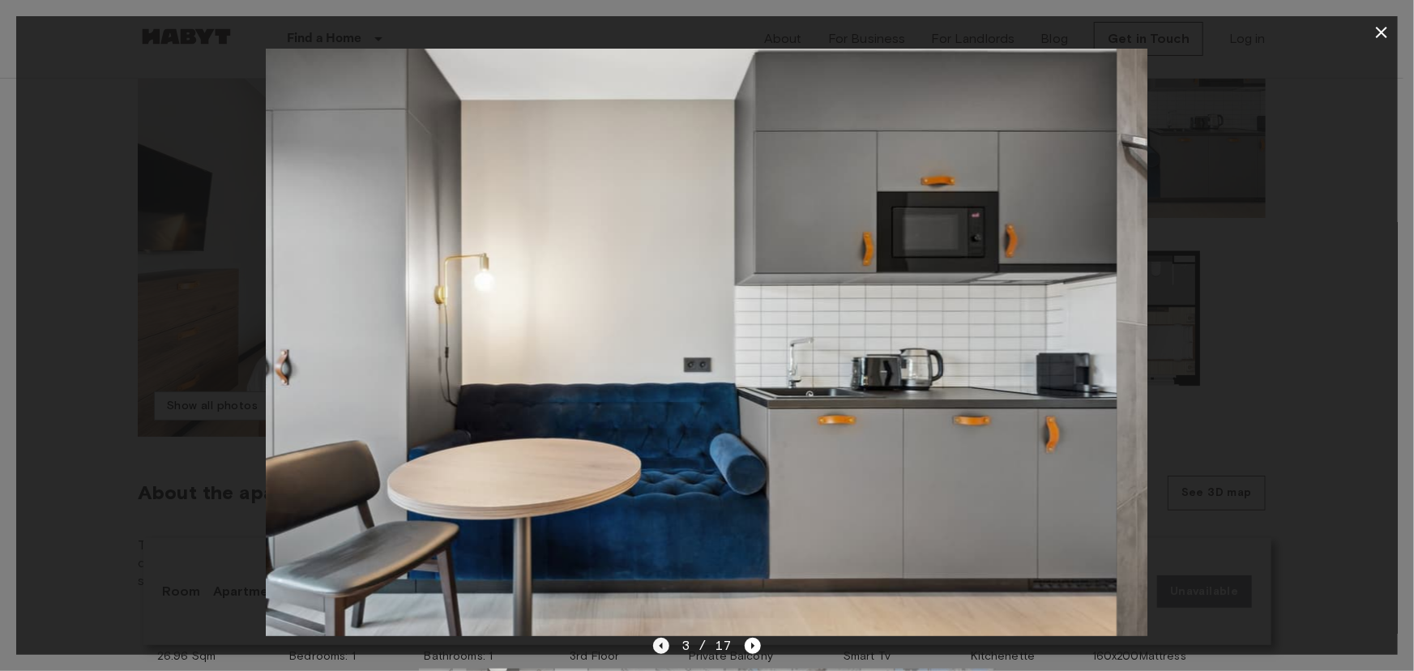
click at [659, 648] on icon "Previous image" at bounding box center [661, 646] width 16 height 16
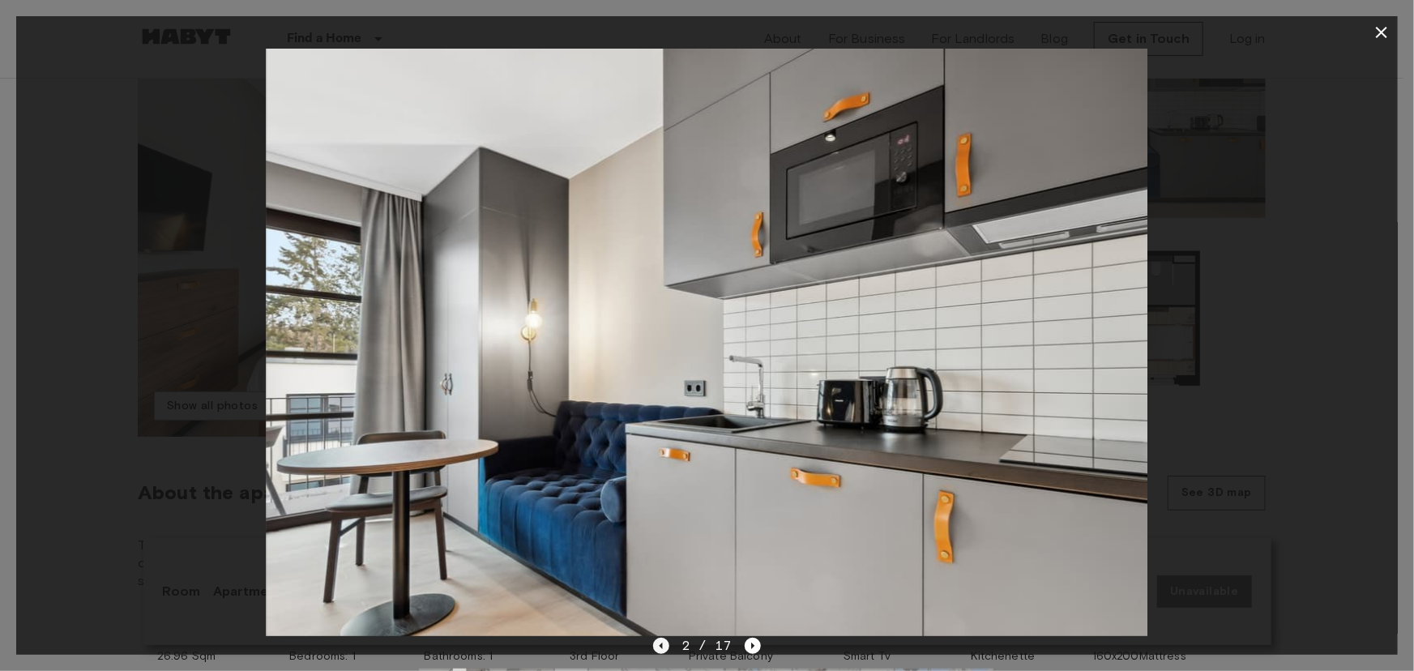
click at [659, 648] on icon "Previous image" at bounding box center [661, 646] width 16 height 16
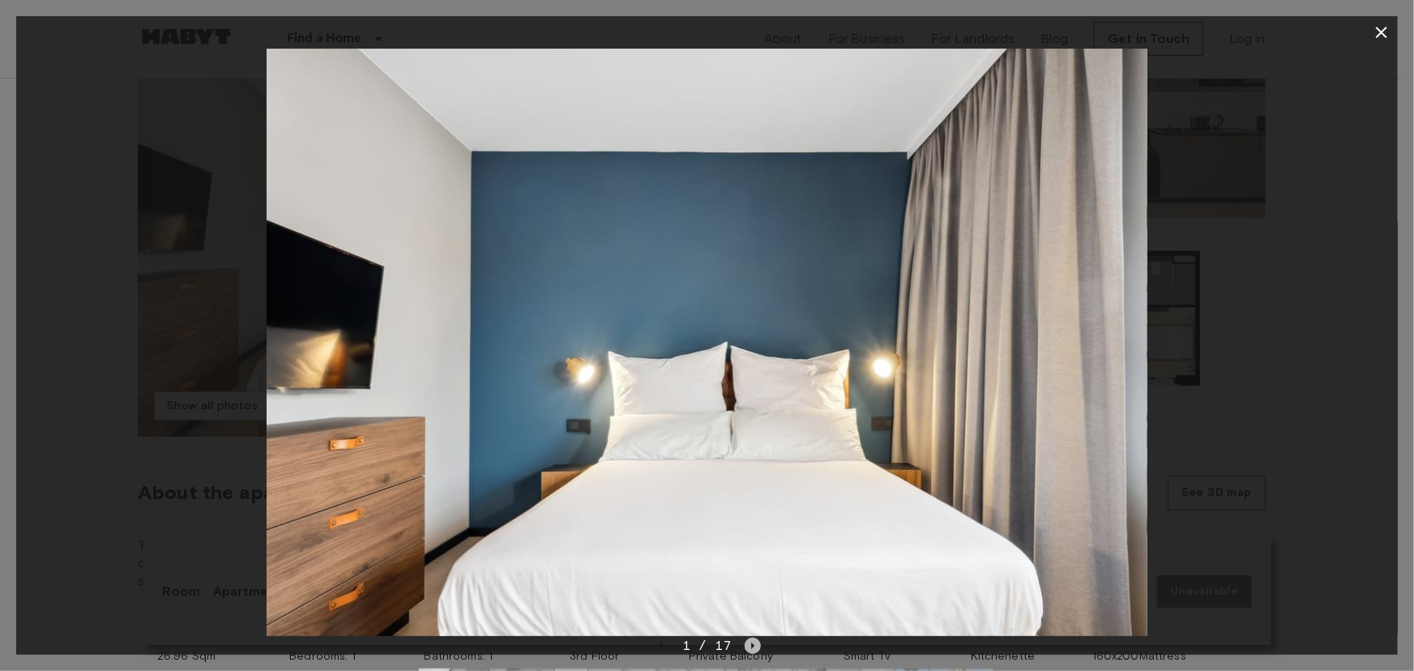
click at [752, 645] on icon "Next image" at bounding box center [752, 646] width 3 height 6
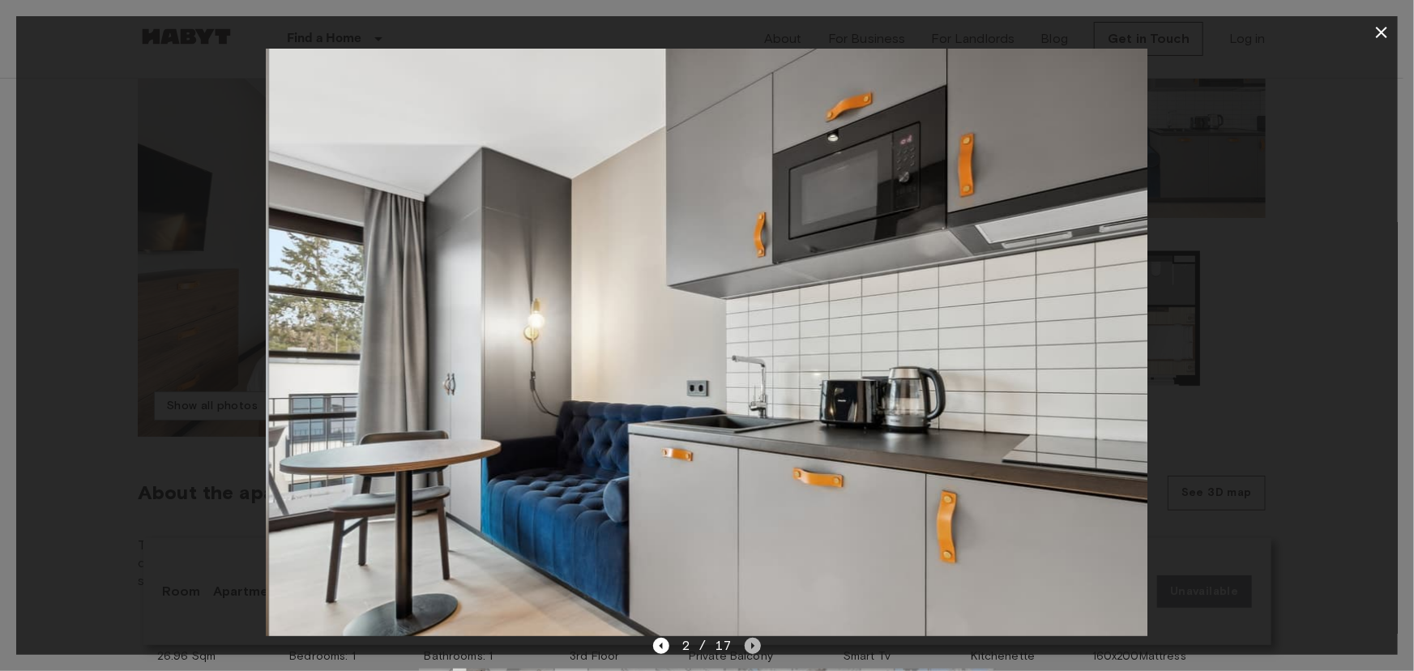
click at [752, 645] on icon "Next image" at bounding box center [752, 646] width 3 height 6
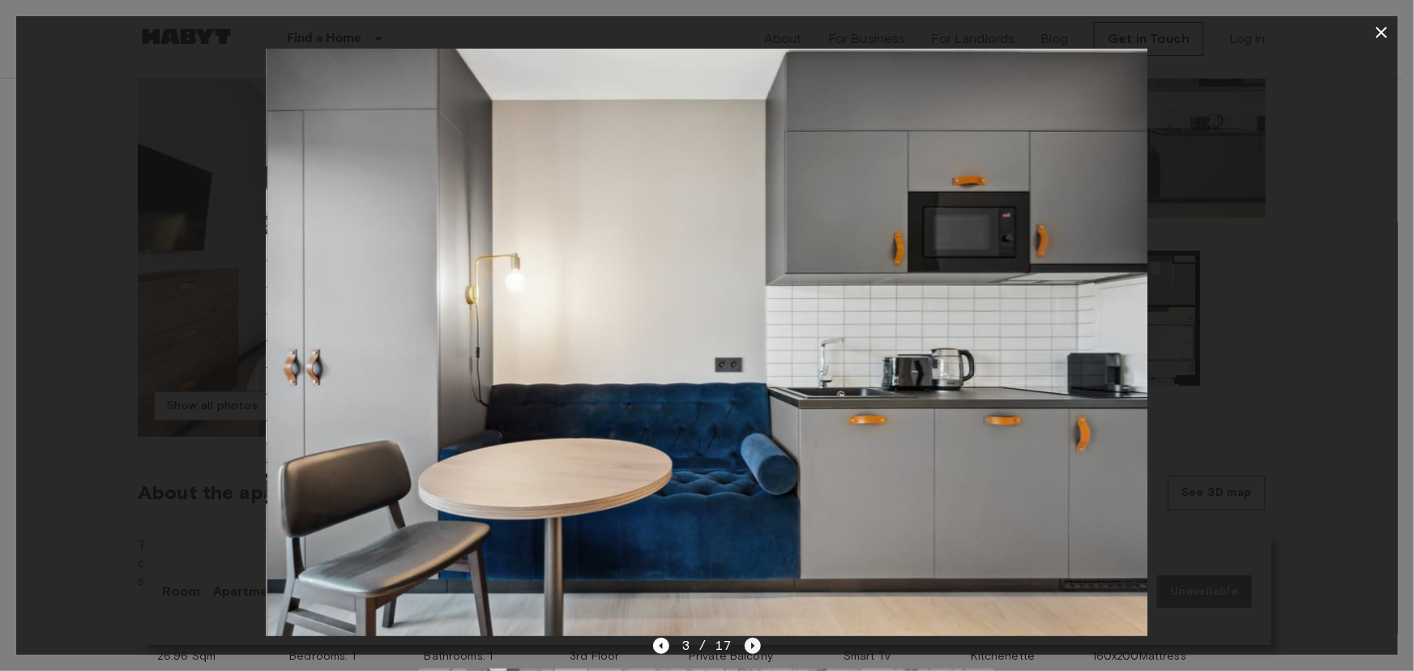
click at [752, 645] on icon "Next image" at bounding box center [752, 646] width 3 height 6
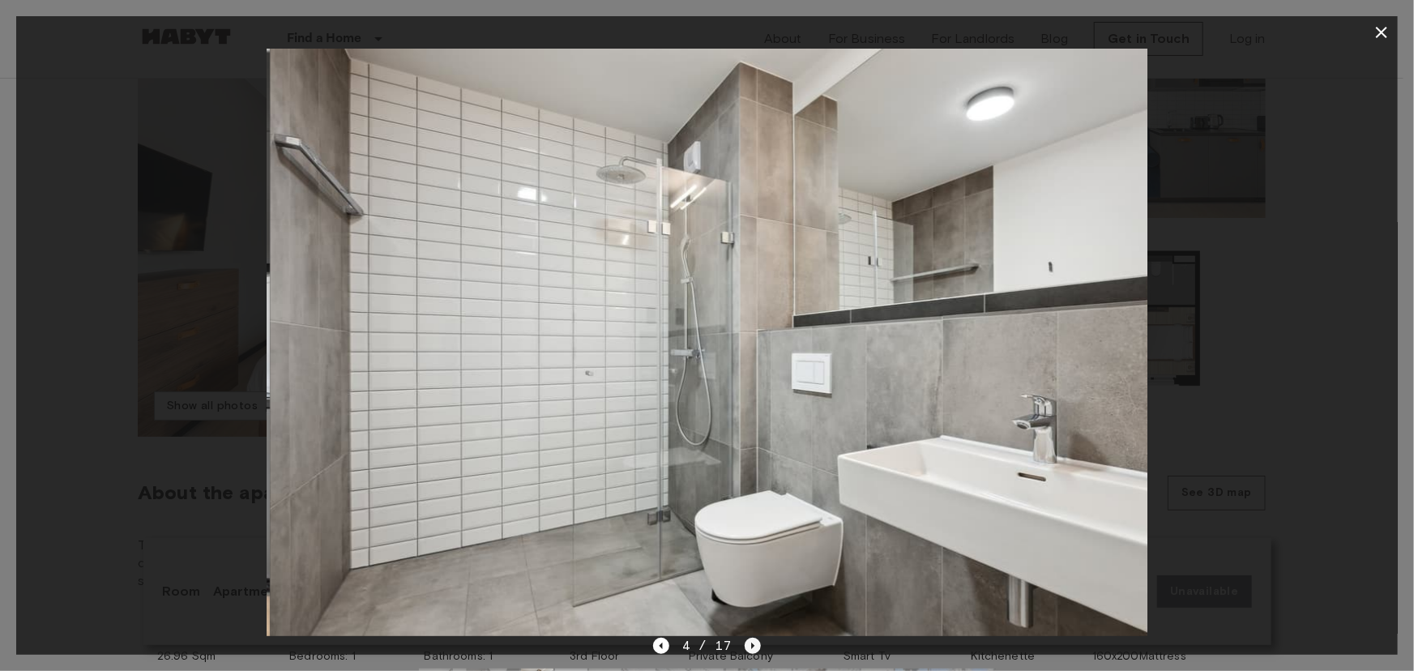
click at [752, 645] on icon "Next image" at bounding box center [752, 646] width 3 height 6
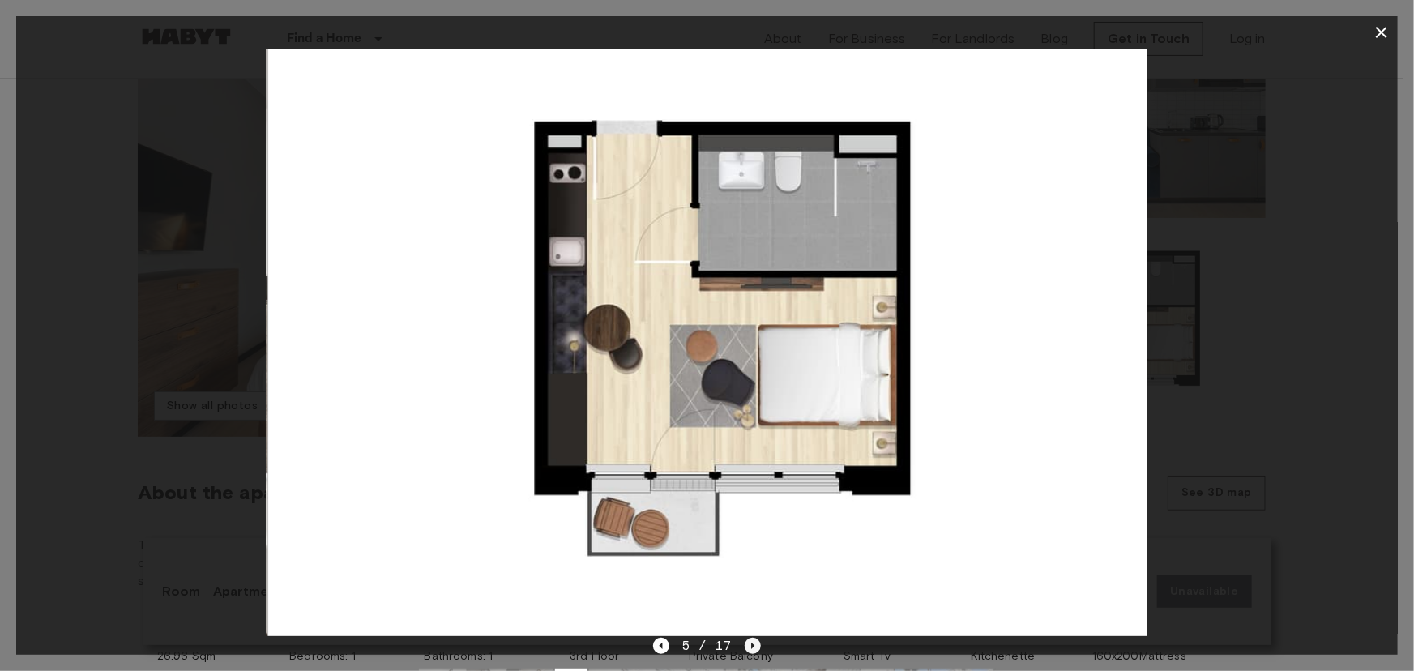
click at [752, 645] on icon "Next image" at bounding box center [752, 646] width 3 height 6
